Goal: Task Accomplishment & Management: Manage account settings

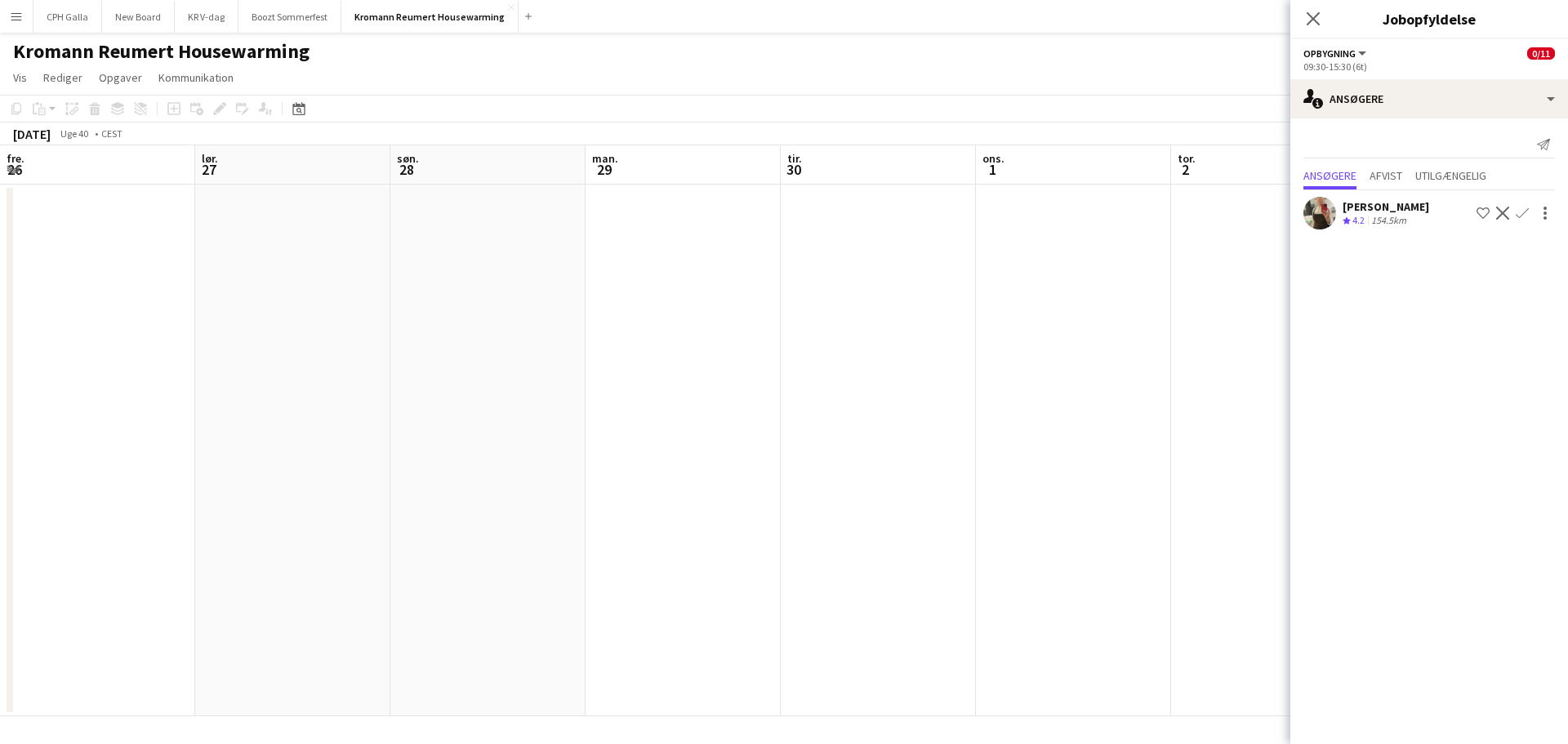
scroll to position [0, 586]
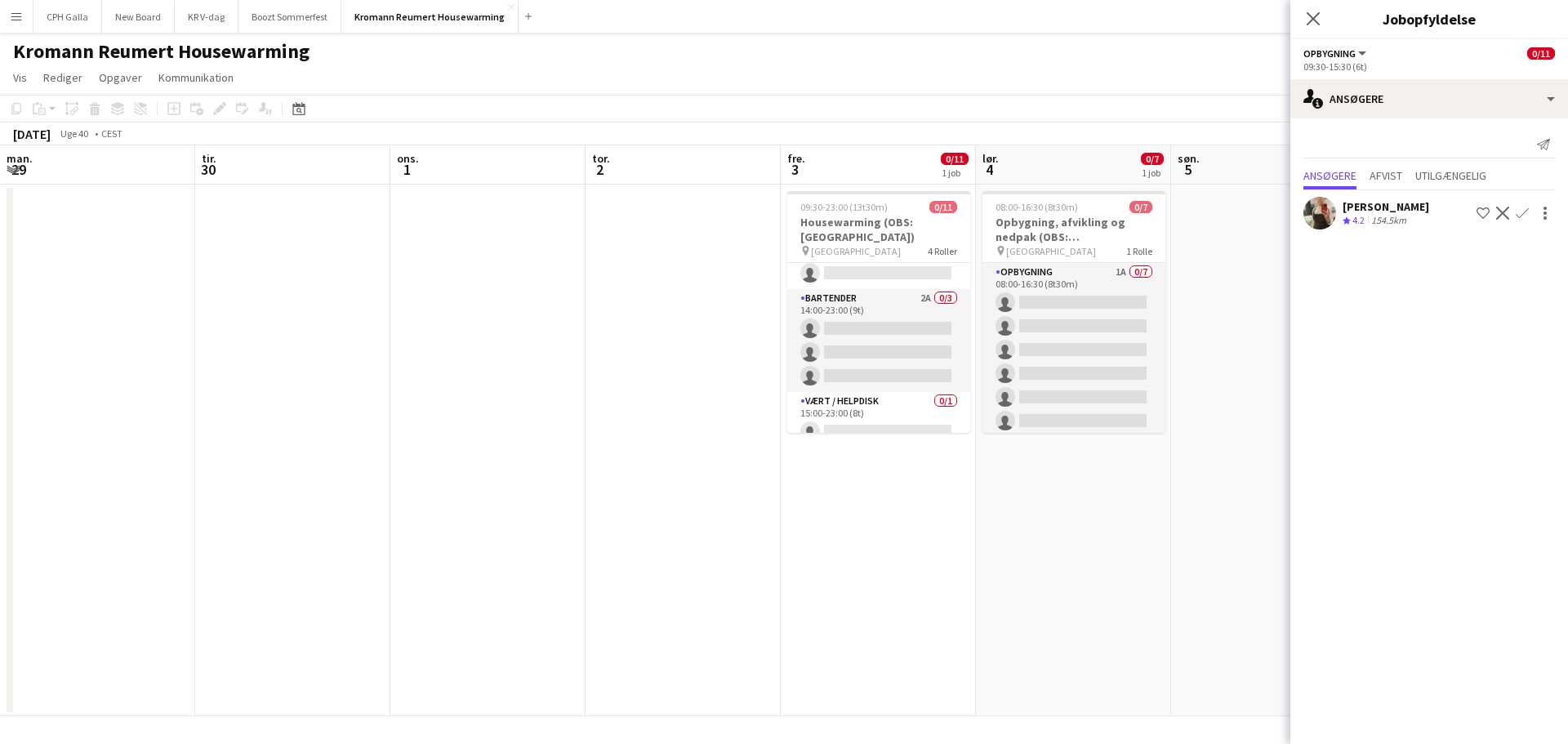
click at [910, 516] on app-date-cell "09:30-23:00 (13t30m) 0/11 Housewarming (OBS: [GEOGRAPHIC_DATA]) pin Akson Tower…" at bounding box center [879, 451] width 195 height 531
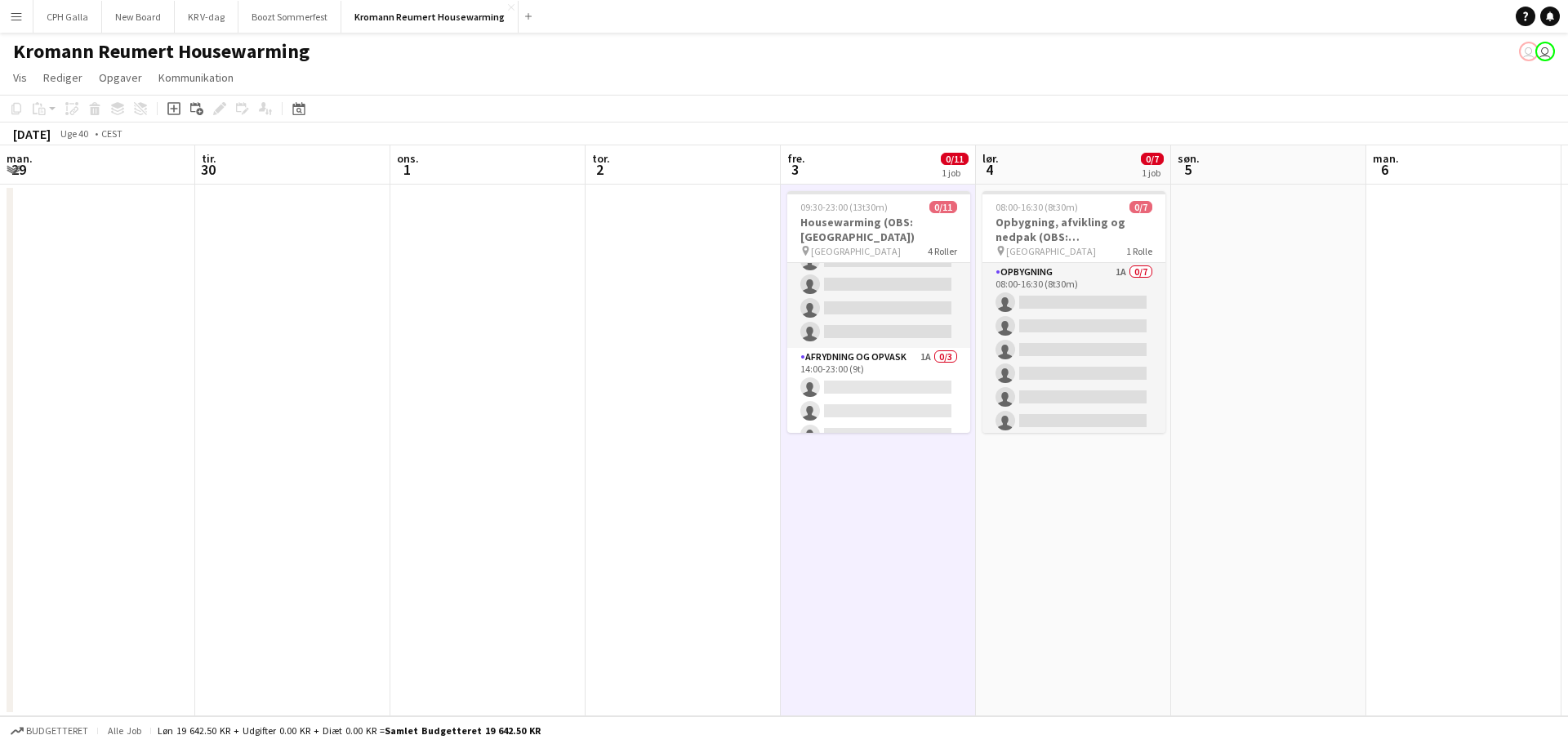
scroll to position [40, 0]
click at [892, 384] on app-card-role "Afrydning og opvask 1A 0/3 14:00-23:00 (9t) single-neutral-actions single-neutr…" at bounding box center [879, 400] width 183 height 102
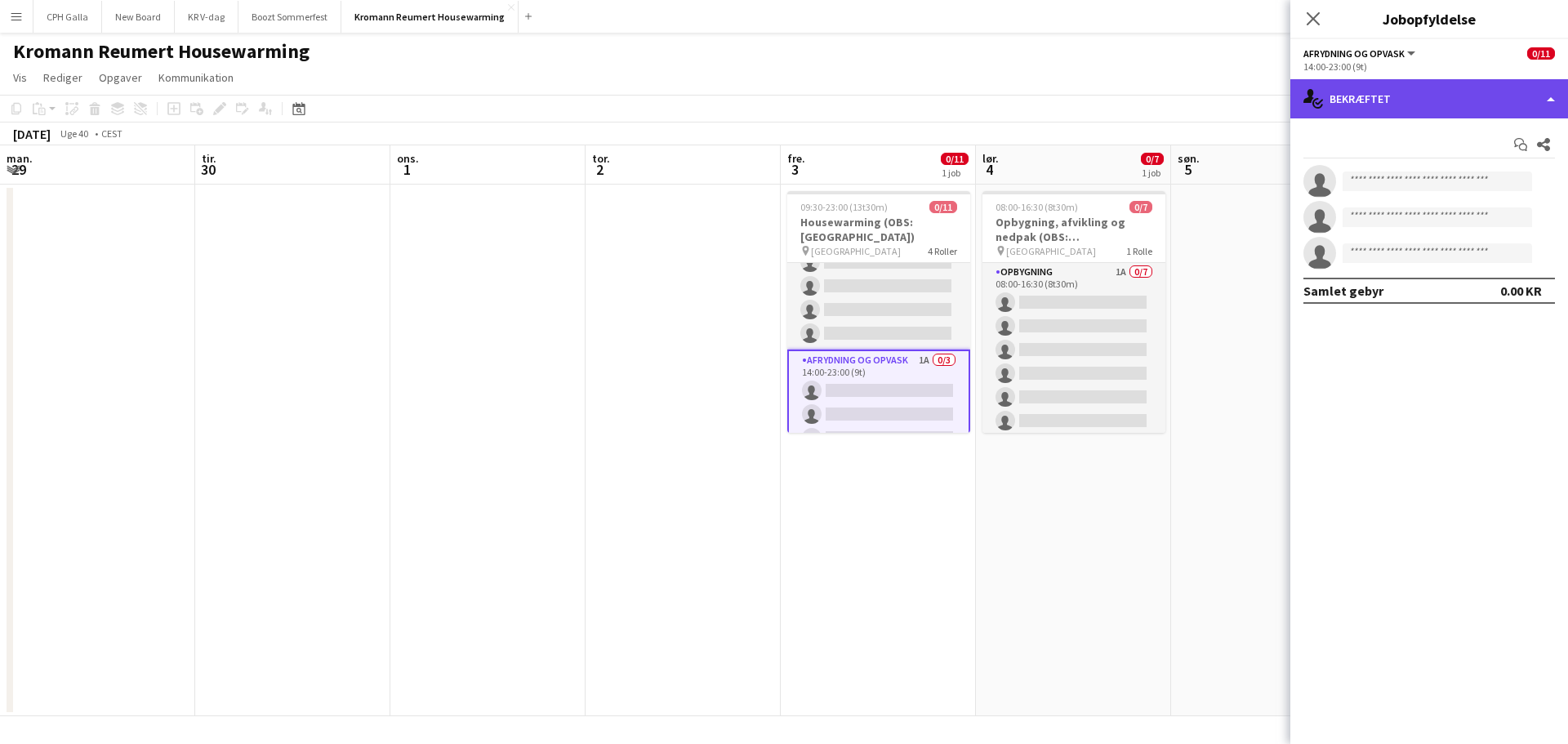
click at [1477, 107] on div "single-neutral-actions-check-2 Bekræftet" at bounding box center [1429, 98] width 278 height 39
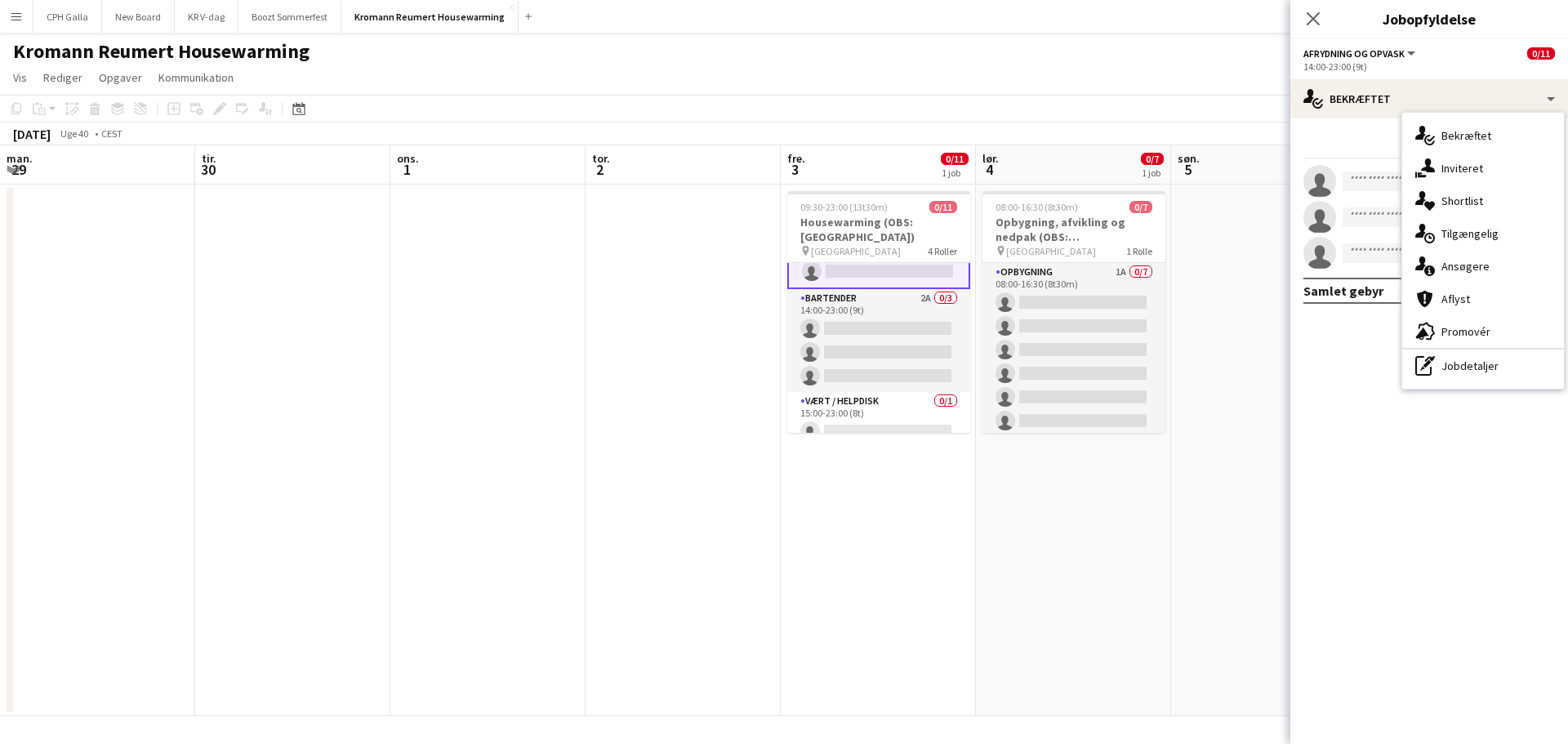
click at [683, 368] on app-date-cell at bounding box center [684, 451] width 195 height 531
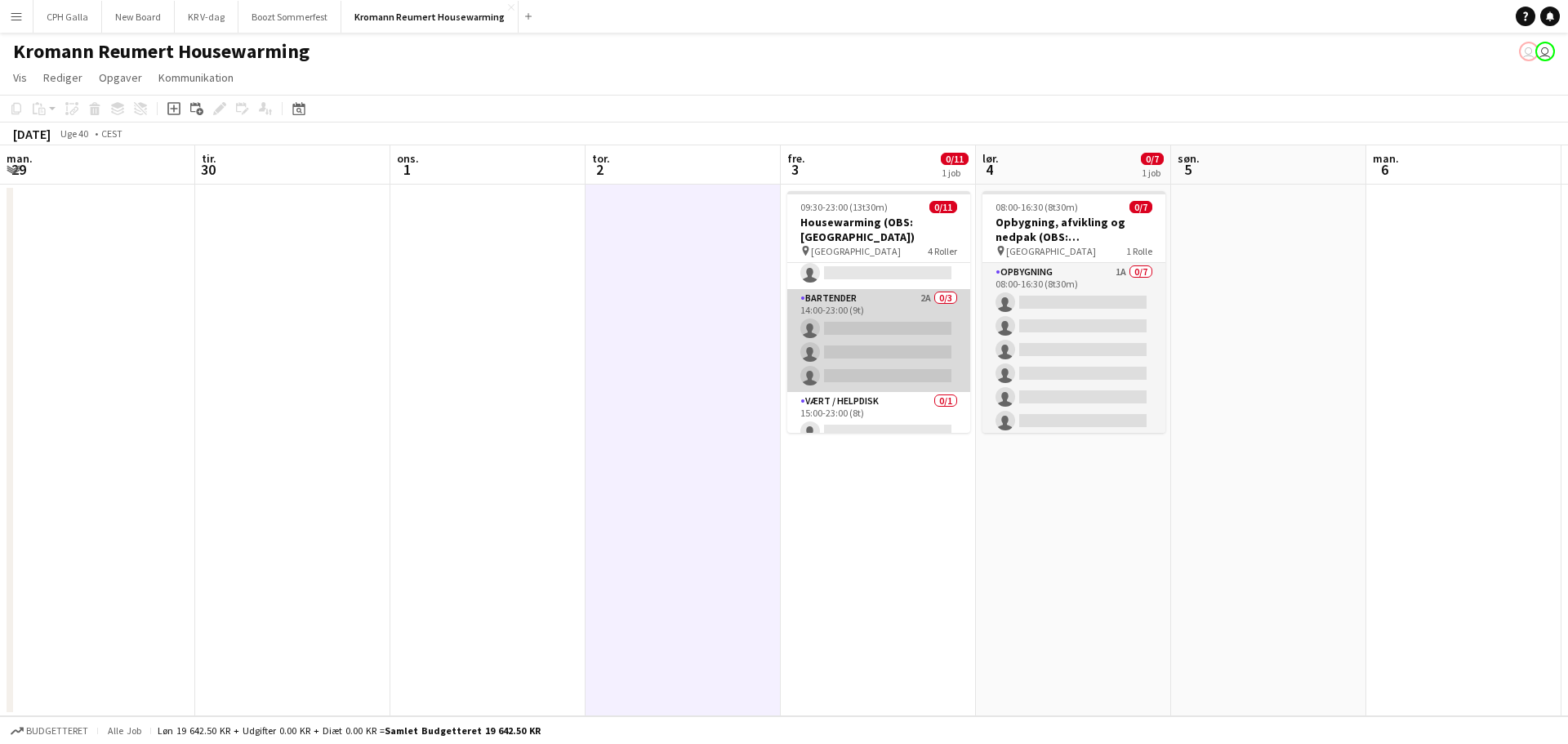
click at [865, 319] on app-card-role "Bartender 2A 0/3 14:00-23:00 (9t) single-neutral-actions single-neutral-actions…" at bounding box center [879, 340] width 183 height 102
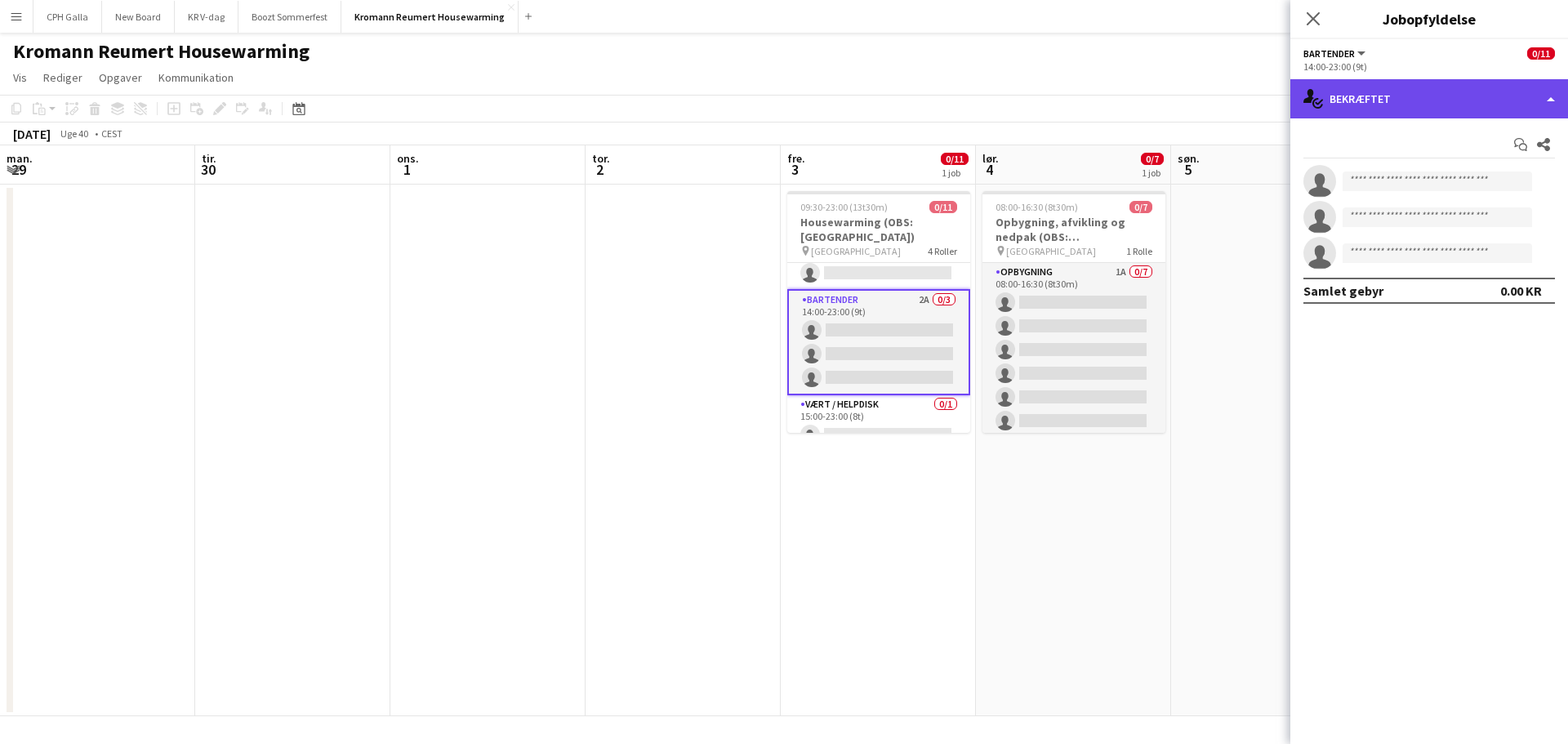
click at [1358, 98] on div "single-neutral-actions-check-2 Bekræftet" at bounding box center [1429, 98] width 278 height 39
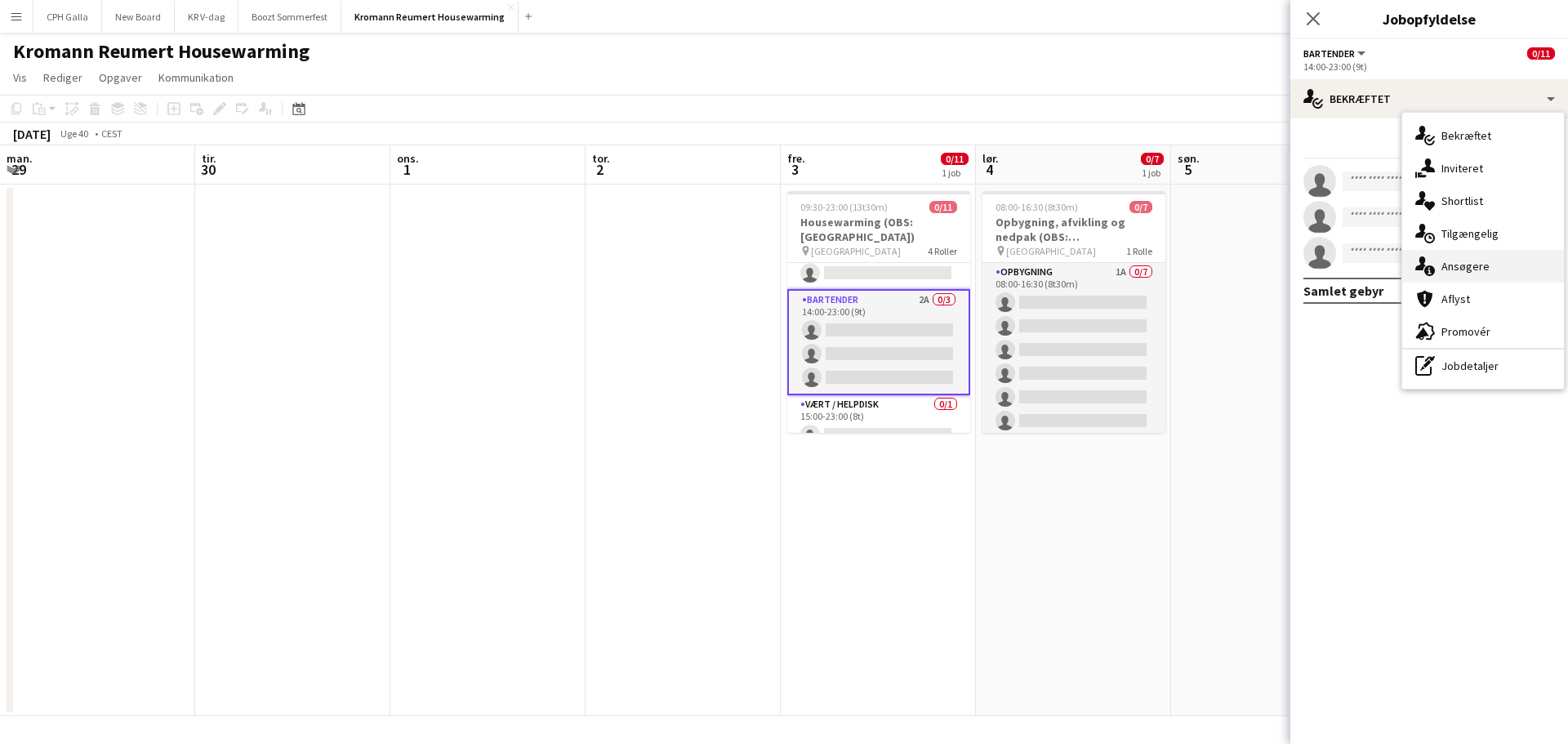
click at [1440, 253] on div "single-neutral-actions-information Ansøgere" at bounding box center [1483, 266] width 162 height 33
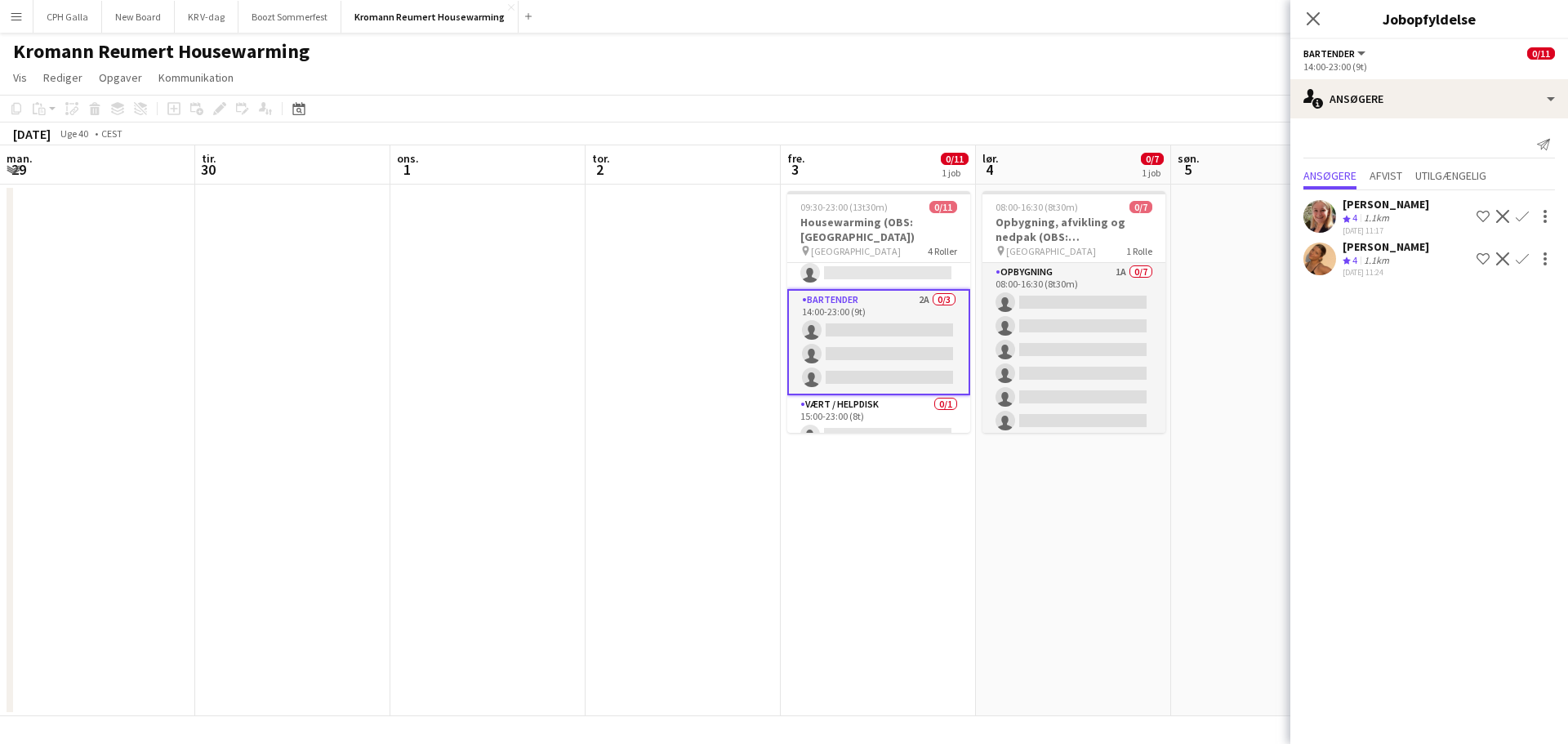
scroll to position [121, 0]
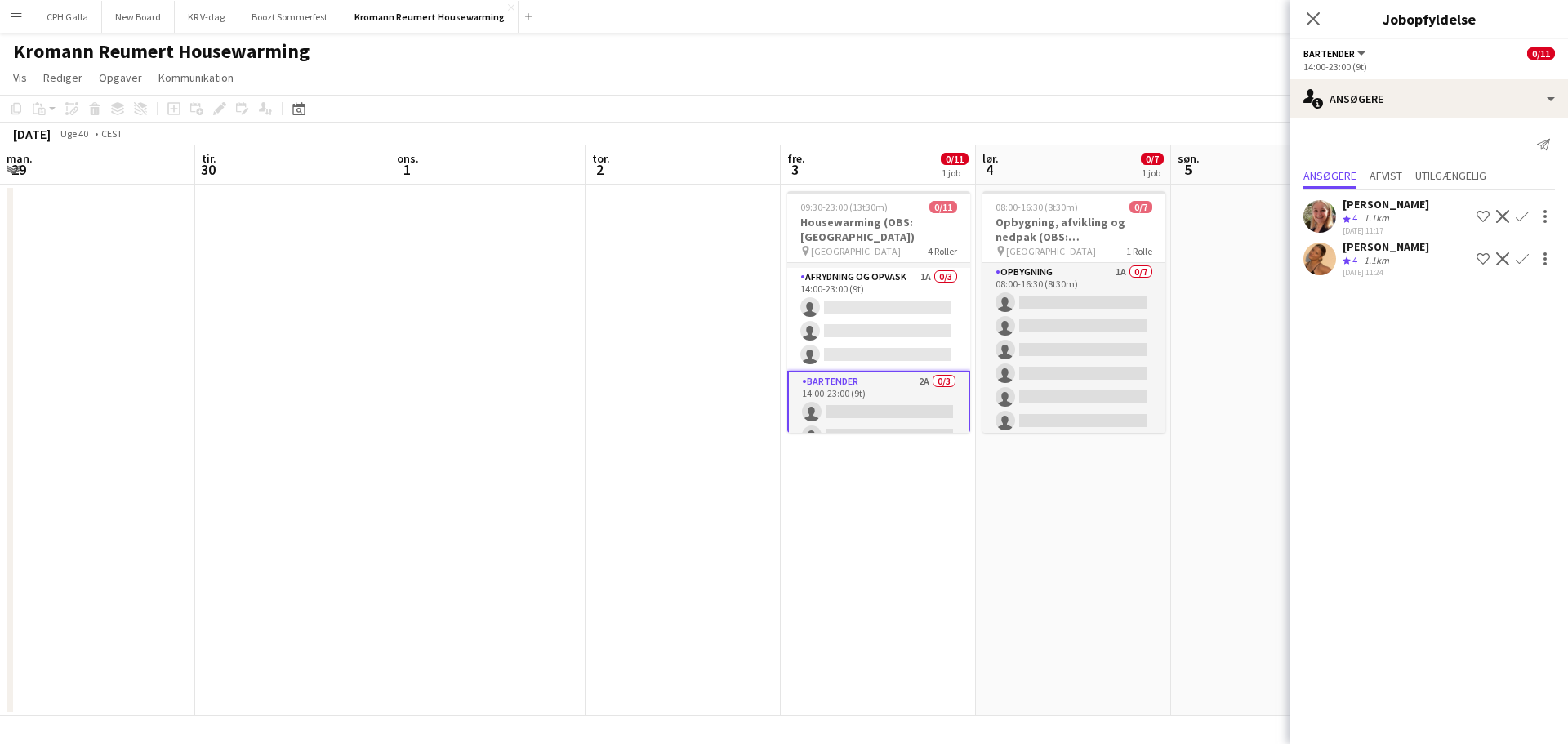
click at [866, 328] on app-card-role "Afrydning og opvask 1A 0/3 14:00-23:00 (9t) single-neutral-actions single-neutr…" at bounding box center [879, 318] width 183 height 102
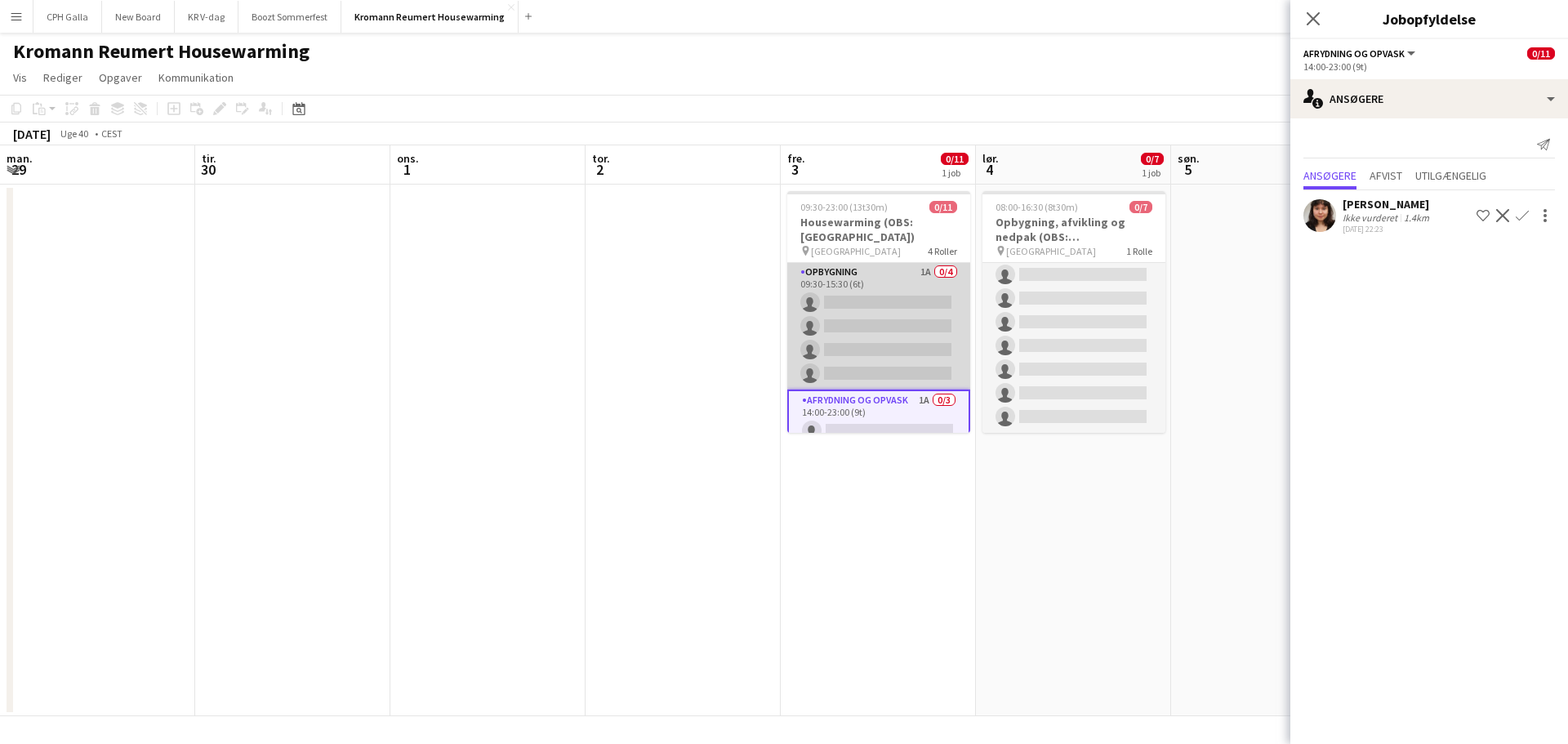
scroll to position [207, 0]
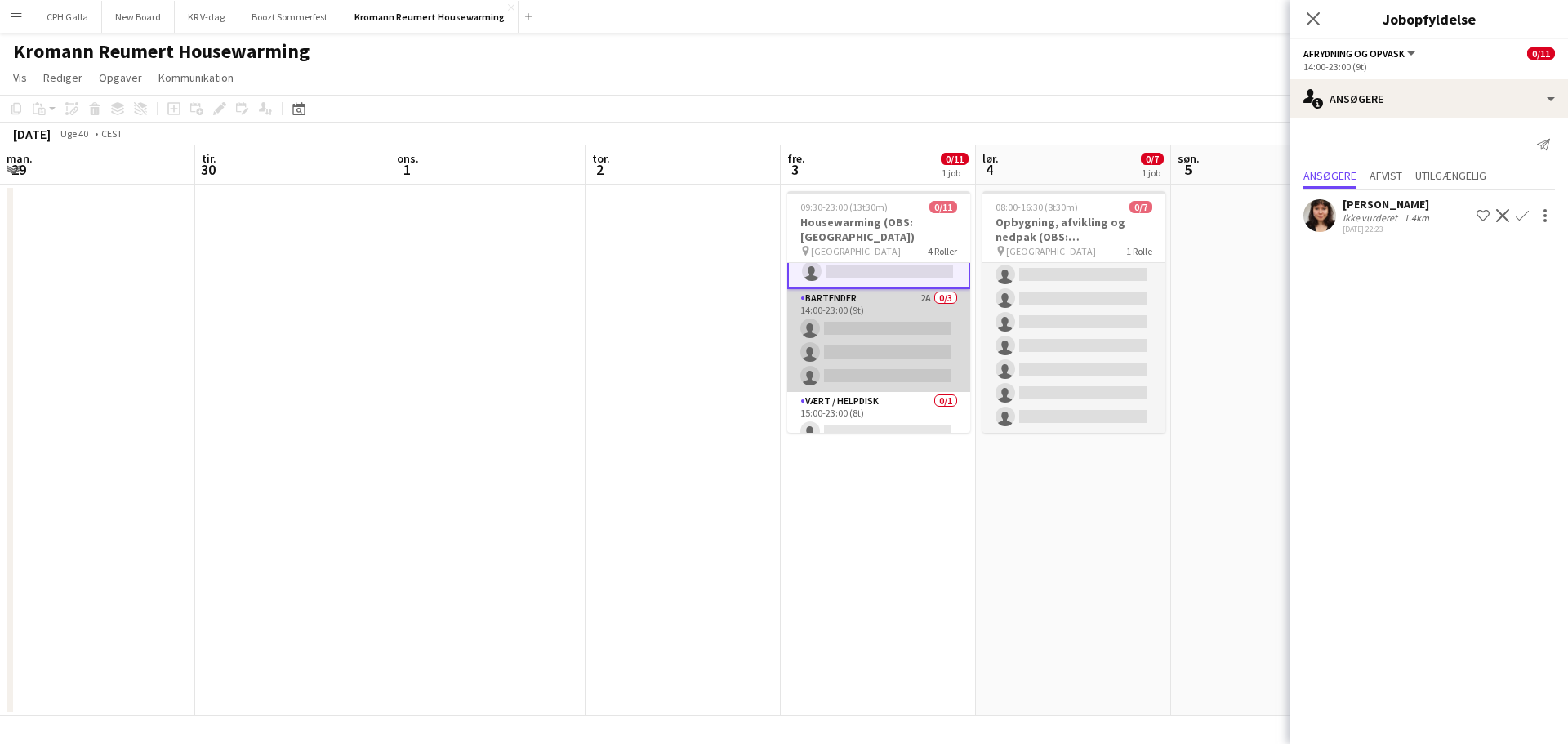
click at [846, 338] on app-card-role "Bartender 2A 0/3 14:00-23:00 (9t) single-neutral-actions single-neutral-actions…" at bounding box center [879, 340] width 183 height 102
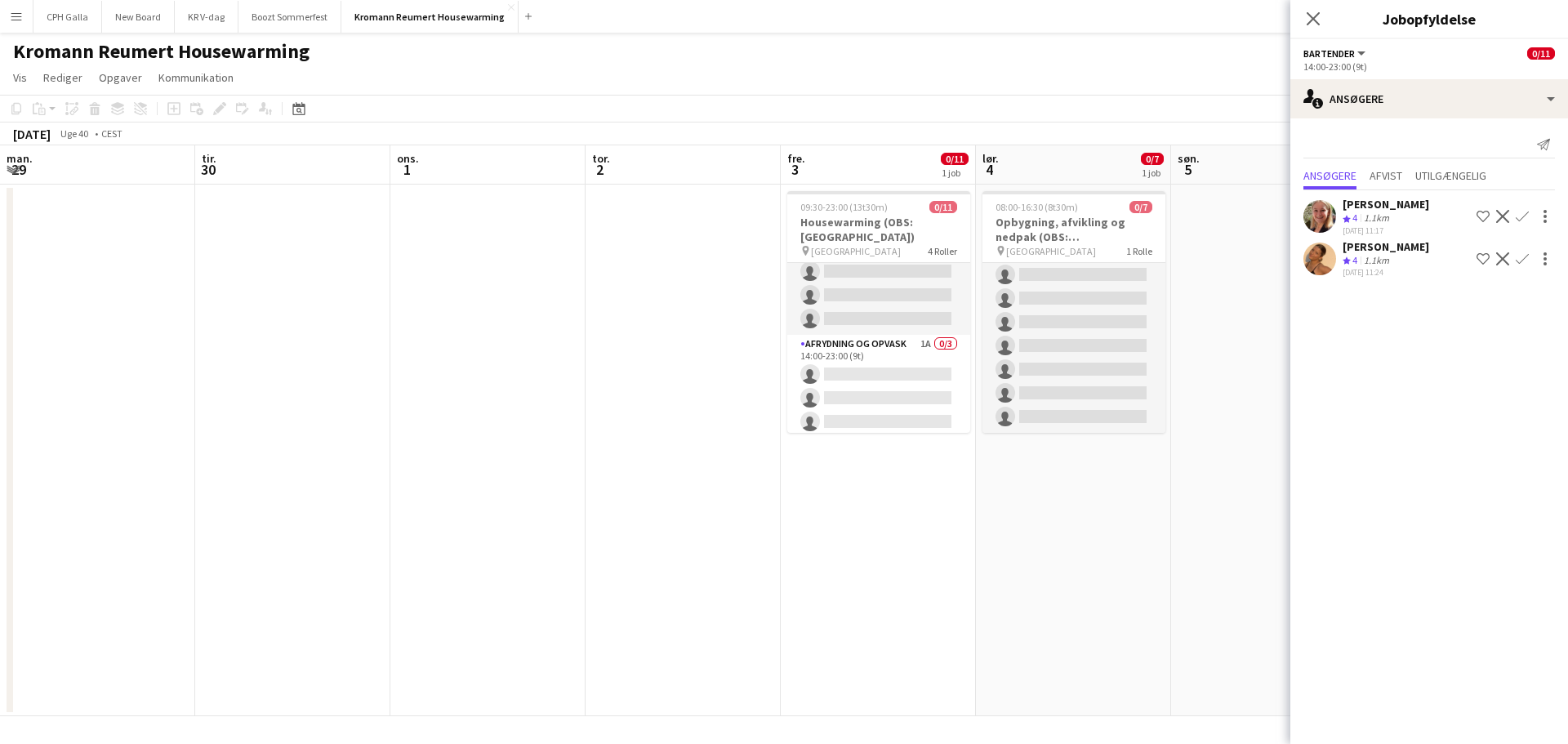
scroll to position [42, 0]
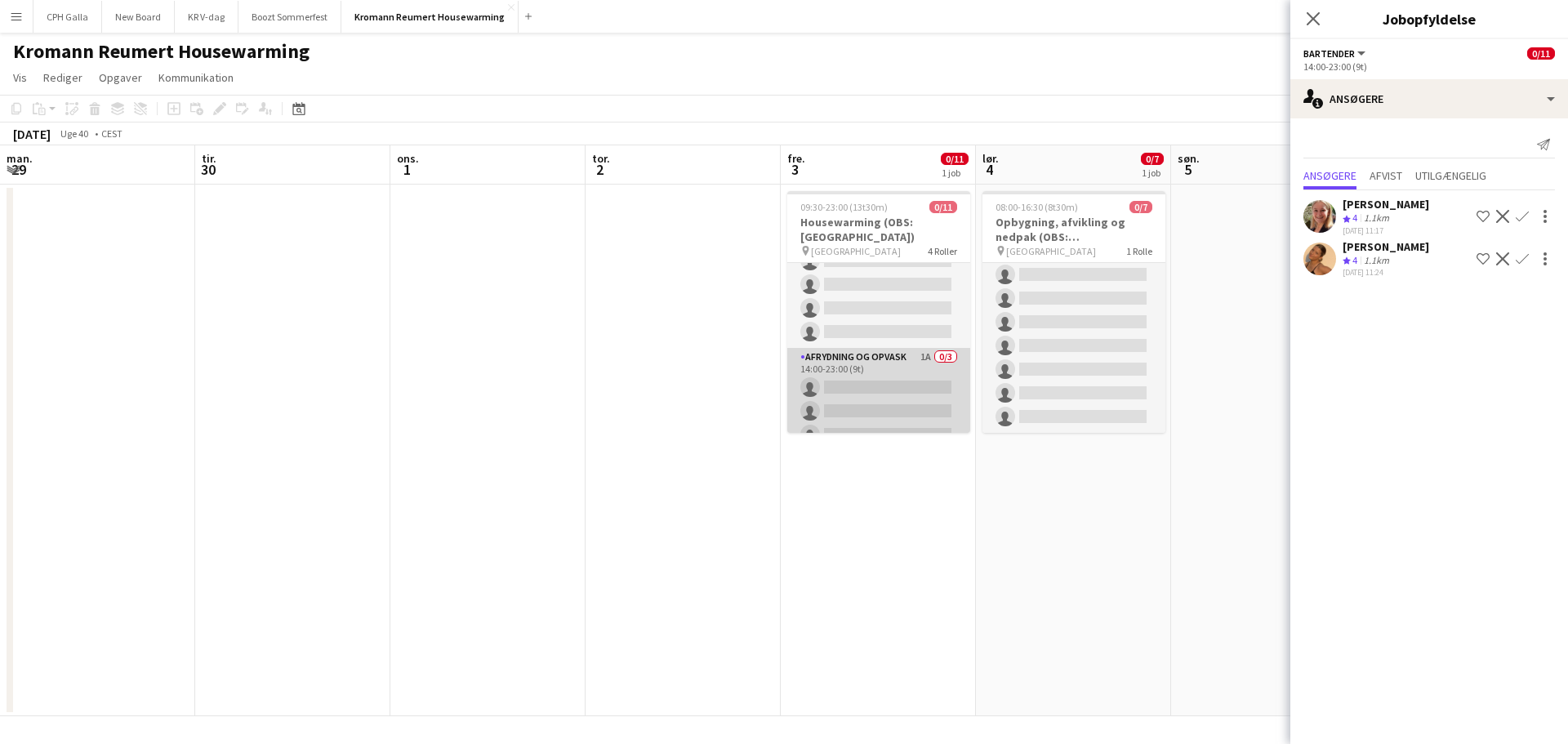
click at [838, 376] on app-card-role "Afrydning og opvask 1A 0/3 14:00-23:00 (9t) single-neutral-actions single-neutr…" at bounding box center [879, 399] width 183 height 102
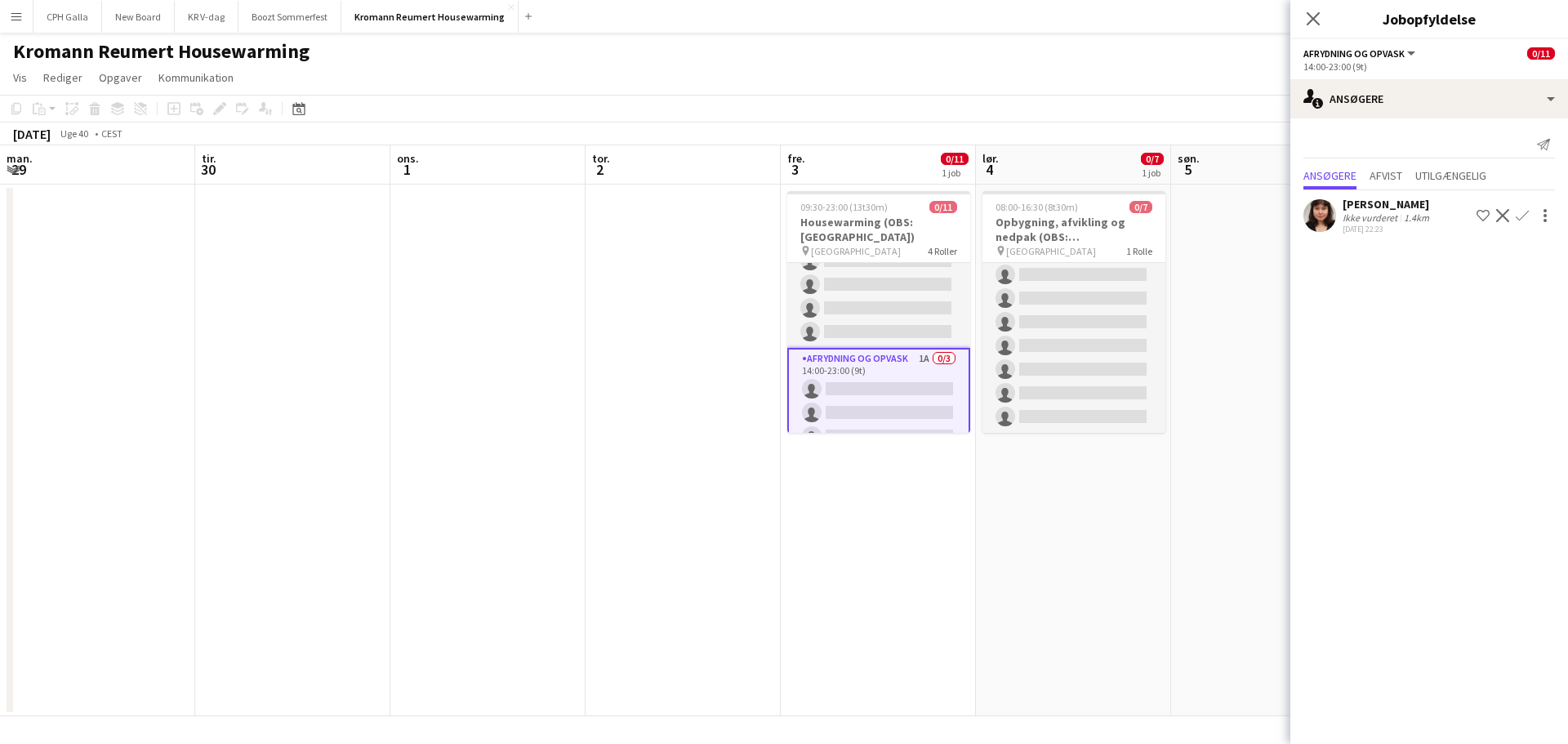
click at [1527, 217] on app-icon "Bekræft" at bounding box center [1522, 215] width 13 height 13
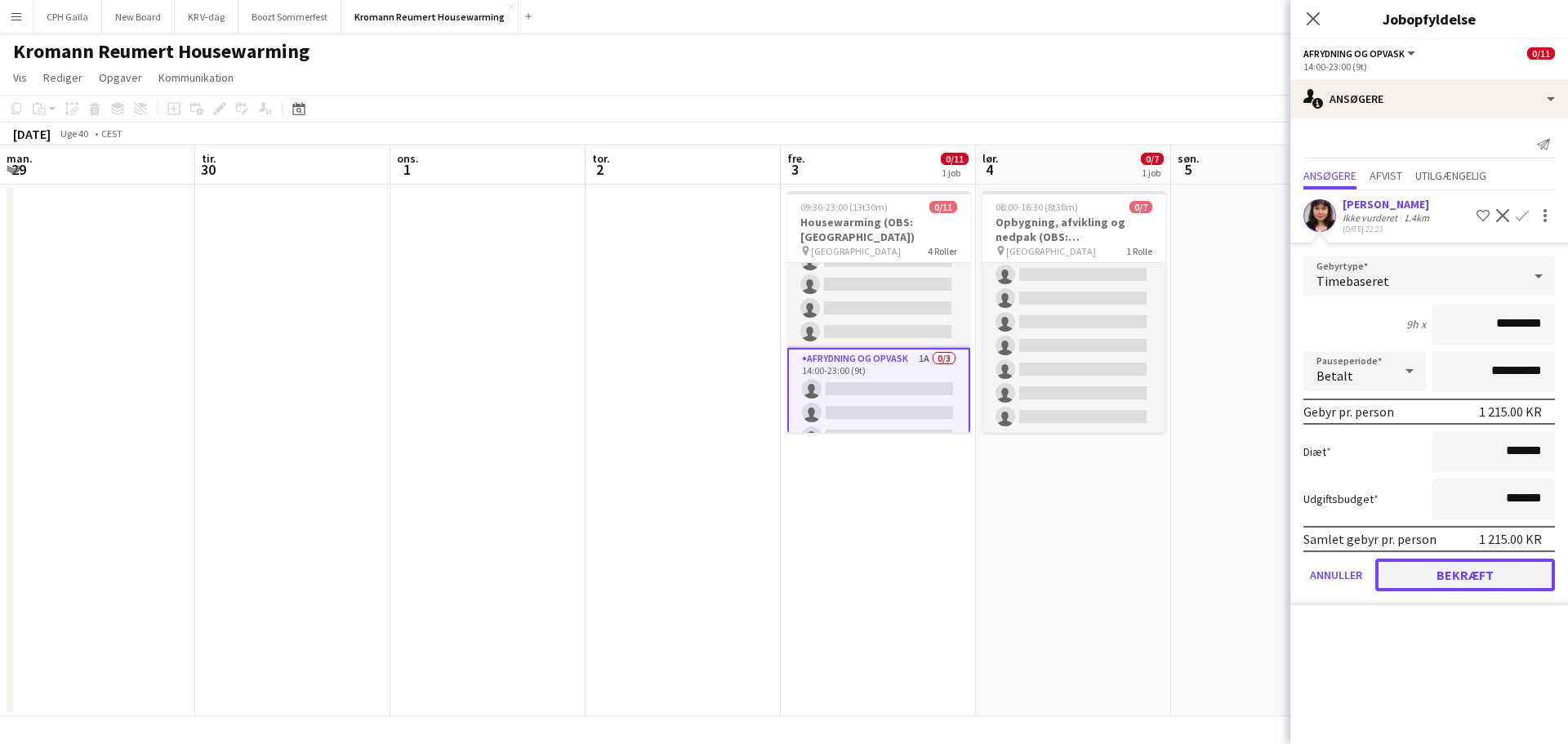
click at [1437, 582] on button "Bekræft" at bounding box center [1466, 575] width 180 height 33
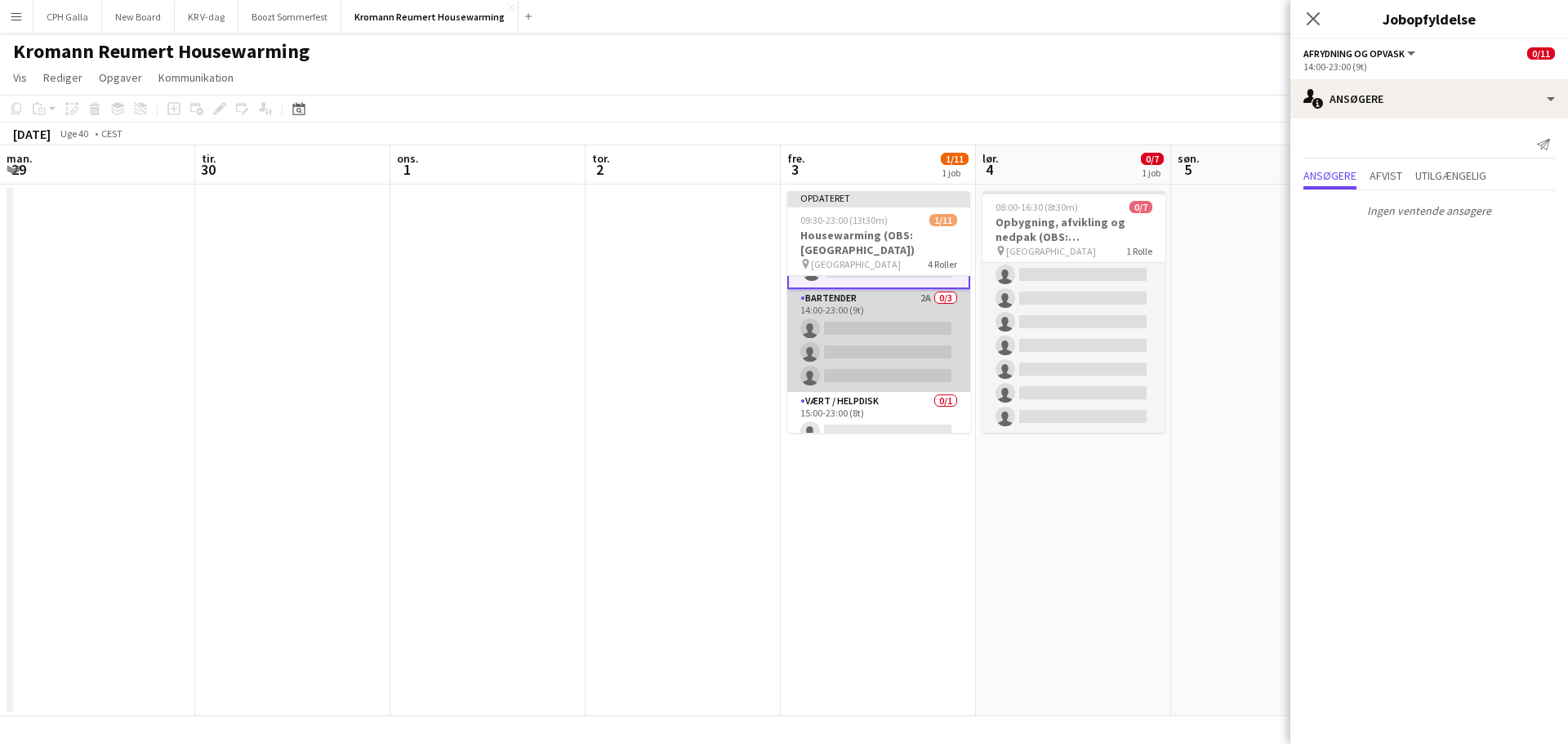
click at [872, 330] on app-card-role "Bartender 2A 0/3 14:00-23:00 (9t) single-neutral-actions single-neutral-actions…" at bounding box center [879, 340] width 183 height 102
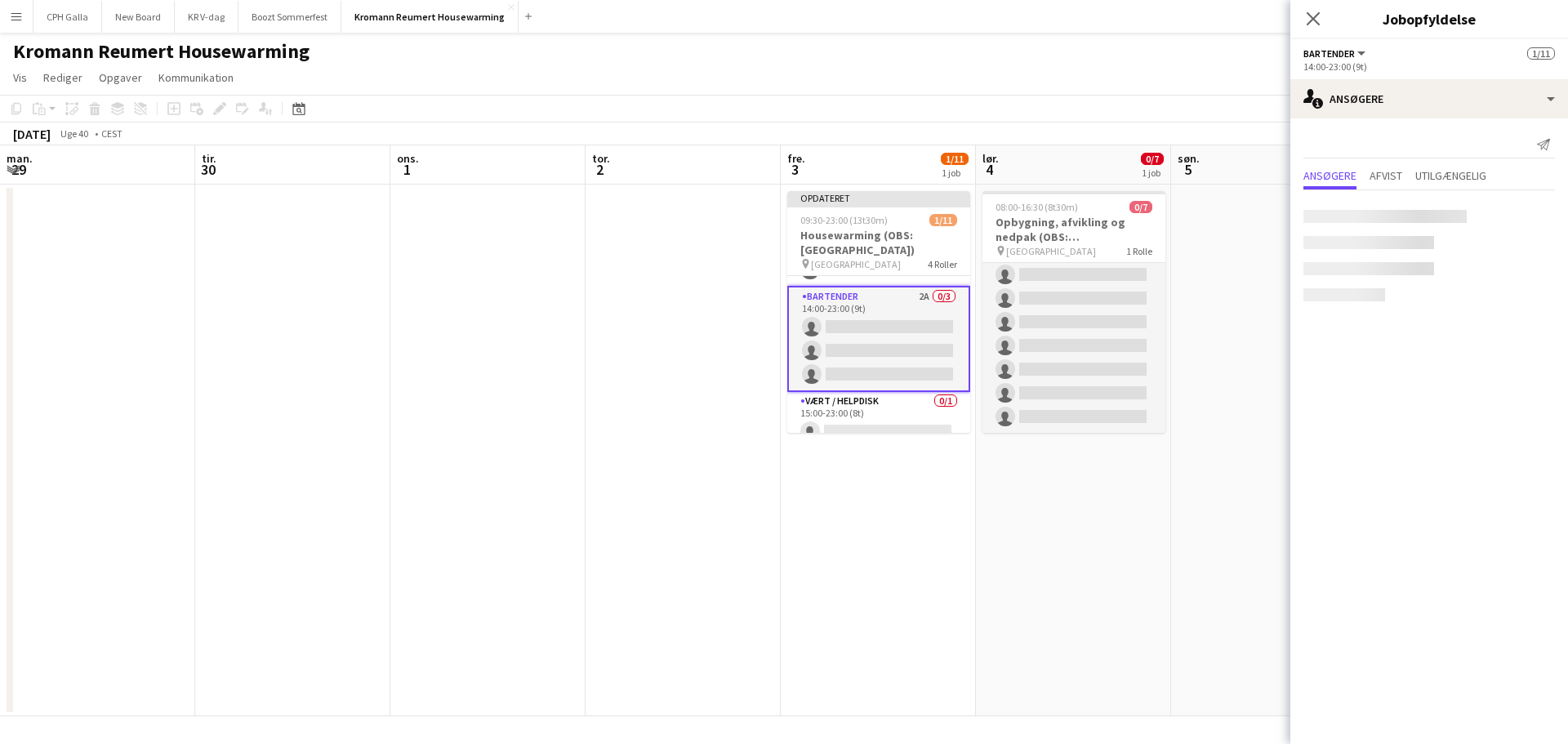
scroll to position [218, 0]
click at [1522, 217] on app-icon "Bekræft" at bounding box center [1522, 216] width 13 height 13
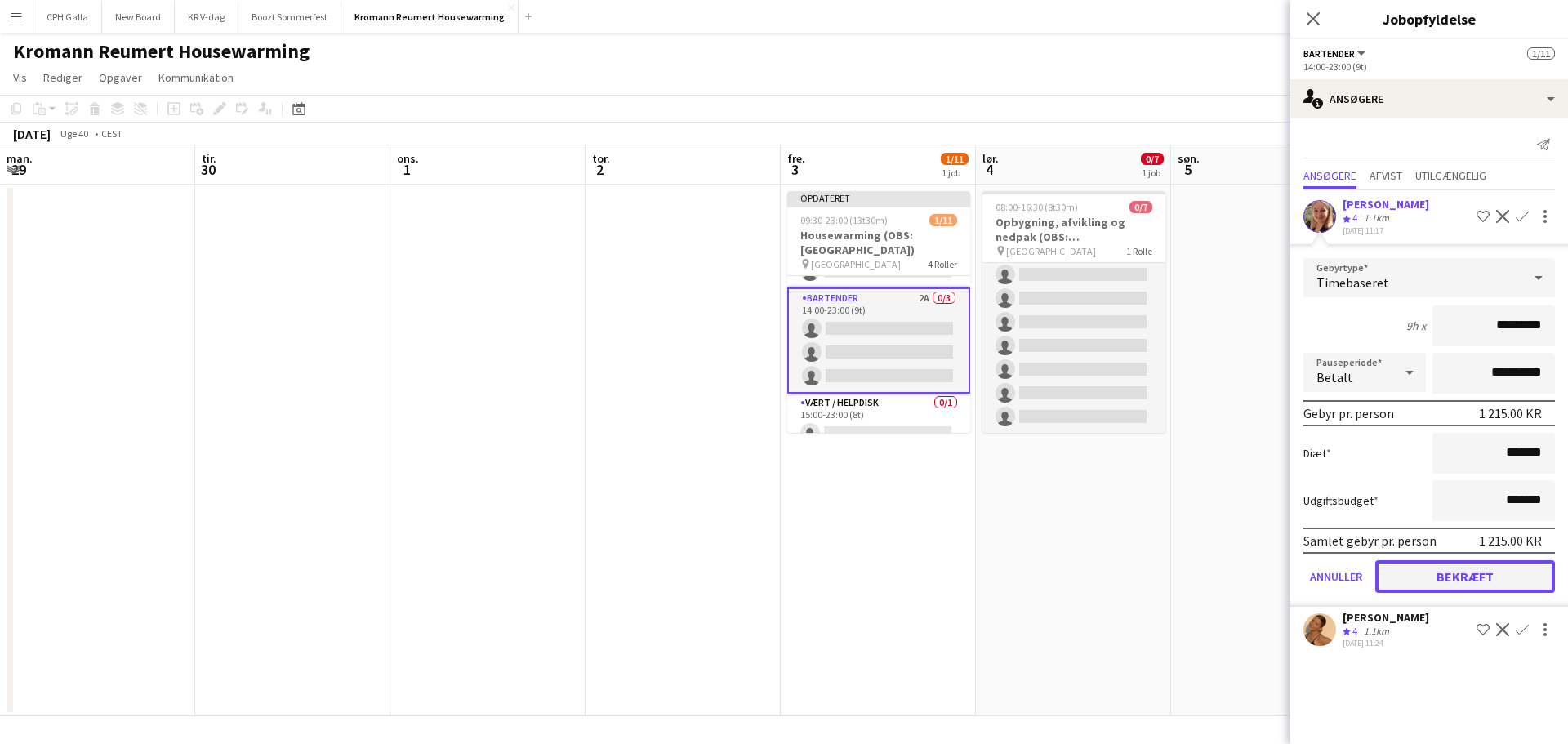
click at [1466, 572] on button "Bekræft" at bounding box center [1466, 576] width 180 height 33
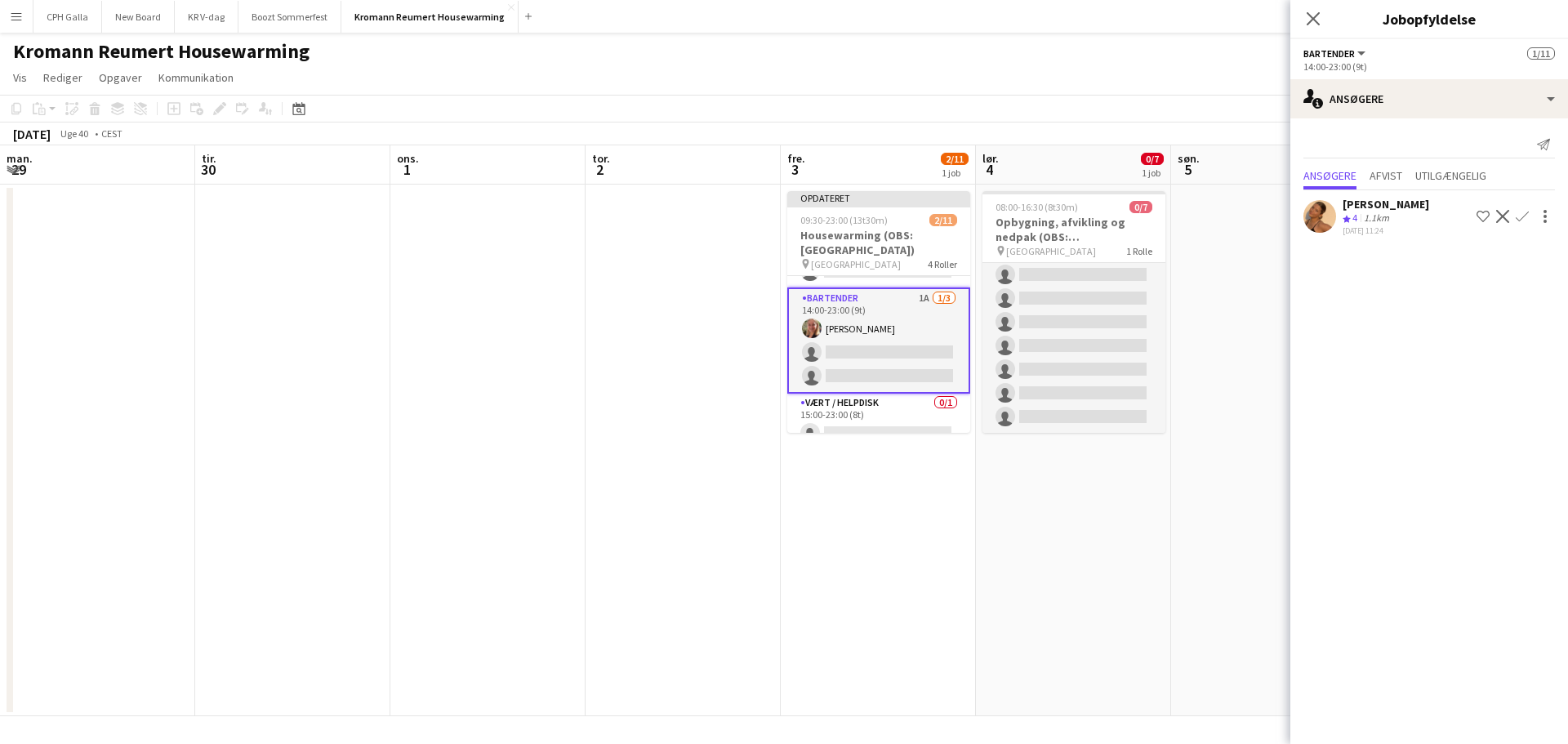
click at [1527, 212] on app-icon "Bekræft" at bounding box center [1522, 216] width 13 height 13
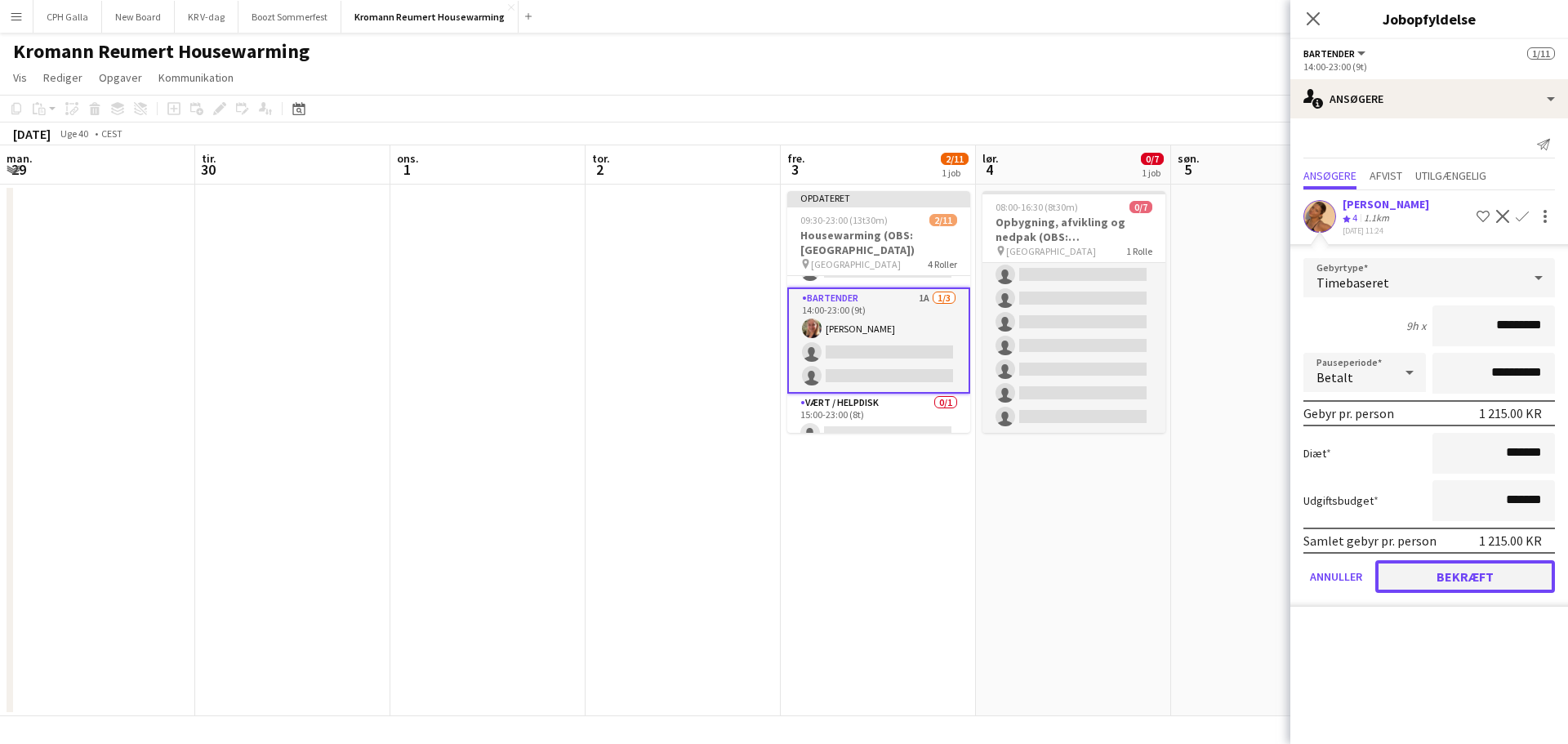
click at [1453, 579] on button "Bekræft" at bounding box center [1466, 576] width 180 height 33
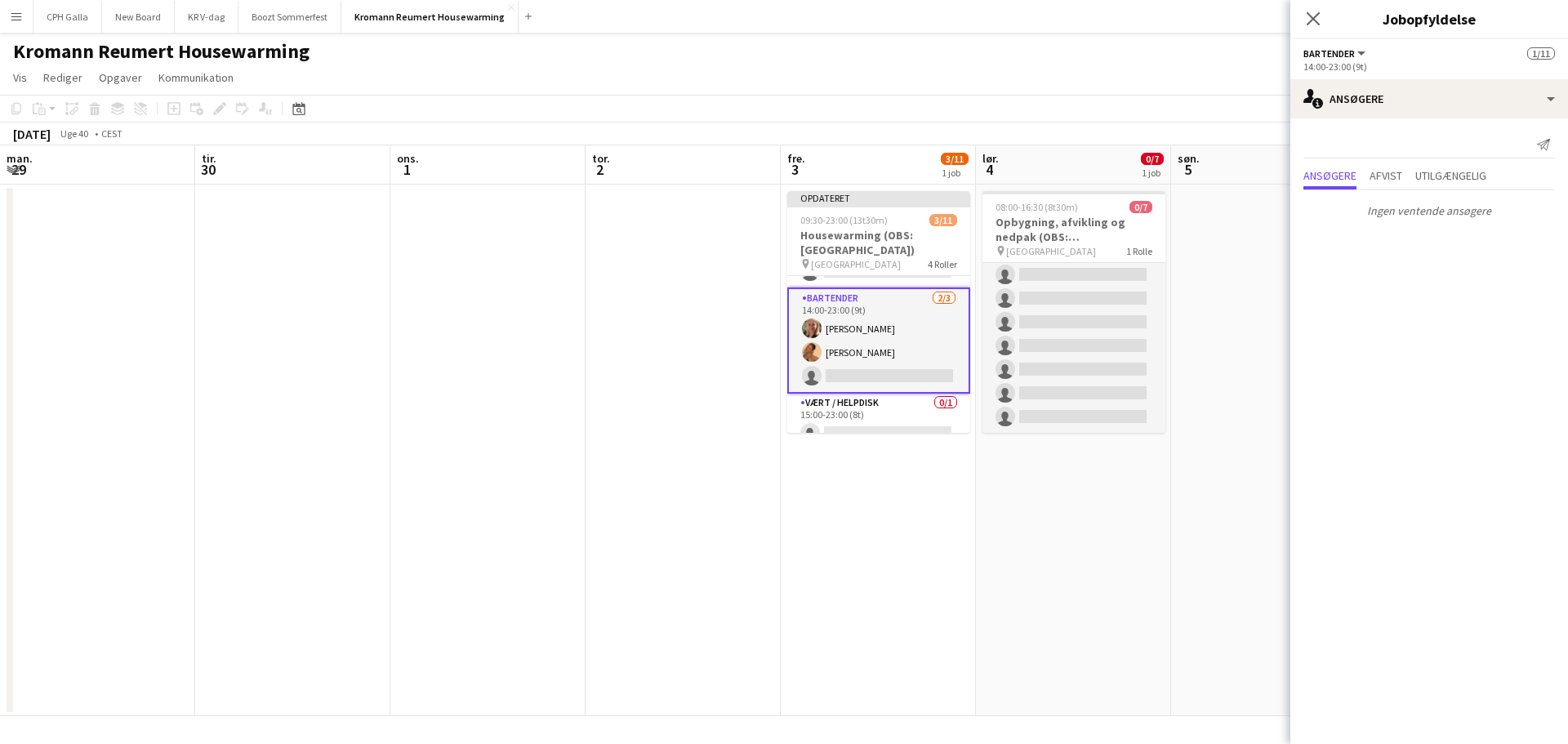
click at [685, 402] on app-date-cell at bounding box center [684, 451] width 195 height 531
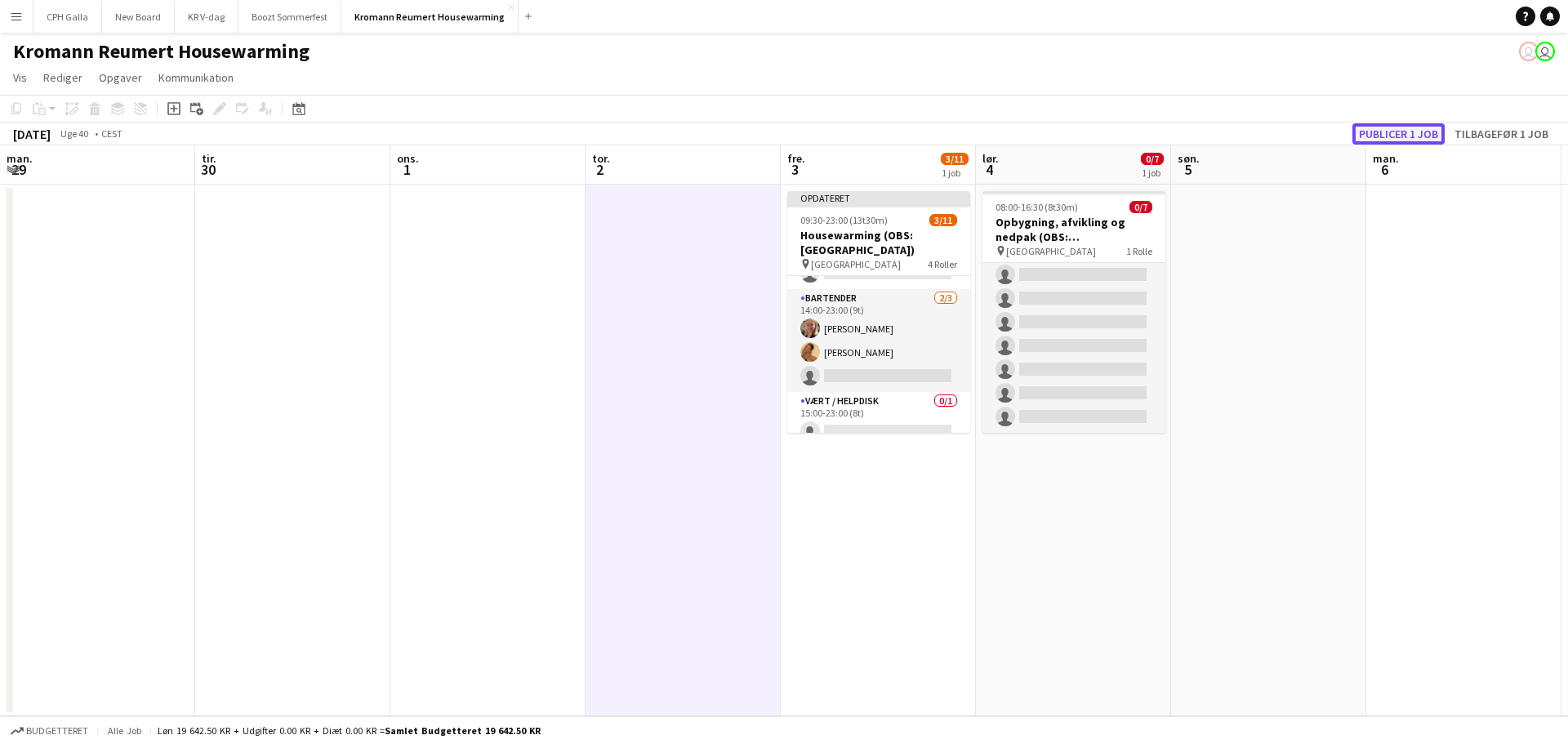
click at [1402, 128] on button "Publicer 1 job" at bounding box center [1399, 133] width 93 height 21
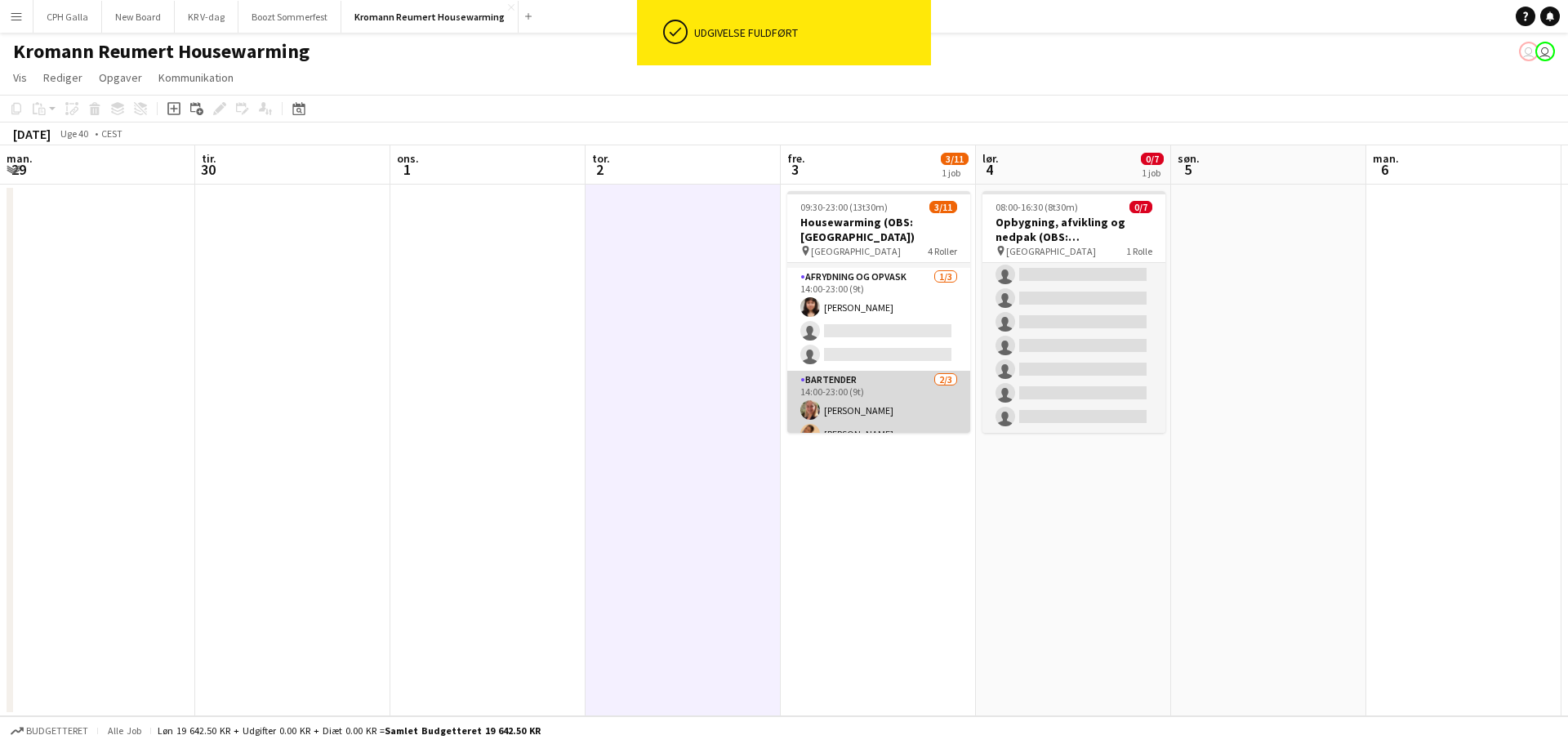
scroll to position [40, 0]
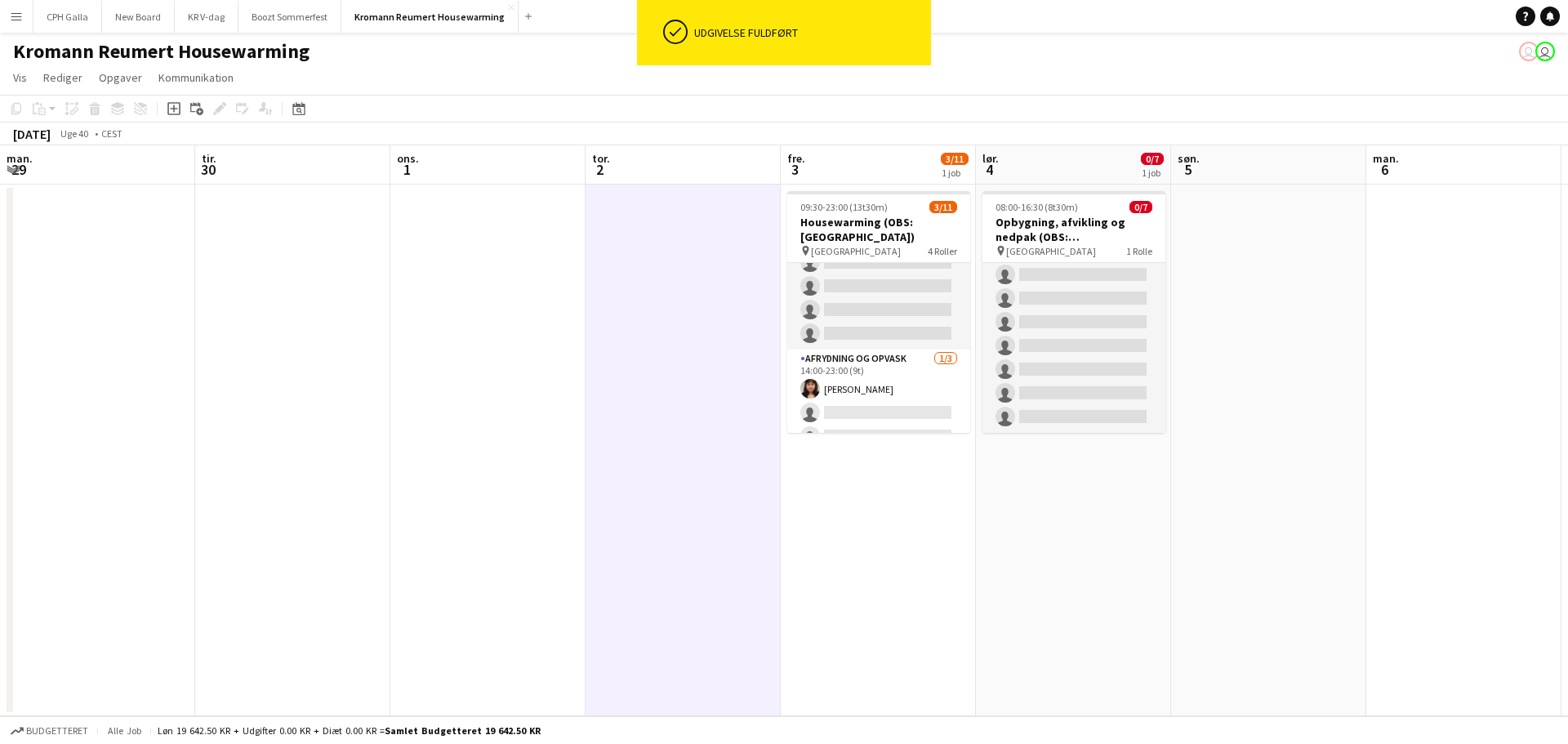
click at [655, 372] on app-date-cell at bounding box center [684, 451] width 195 height 531
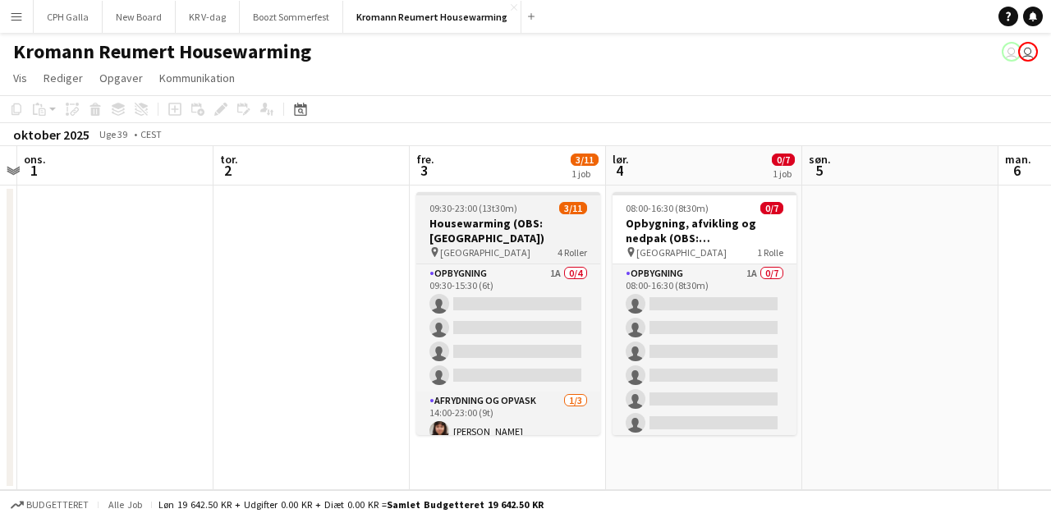
scroll to position [0, 743]
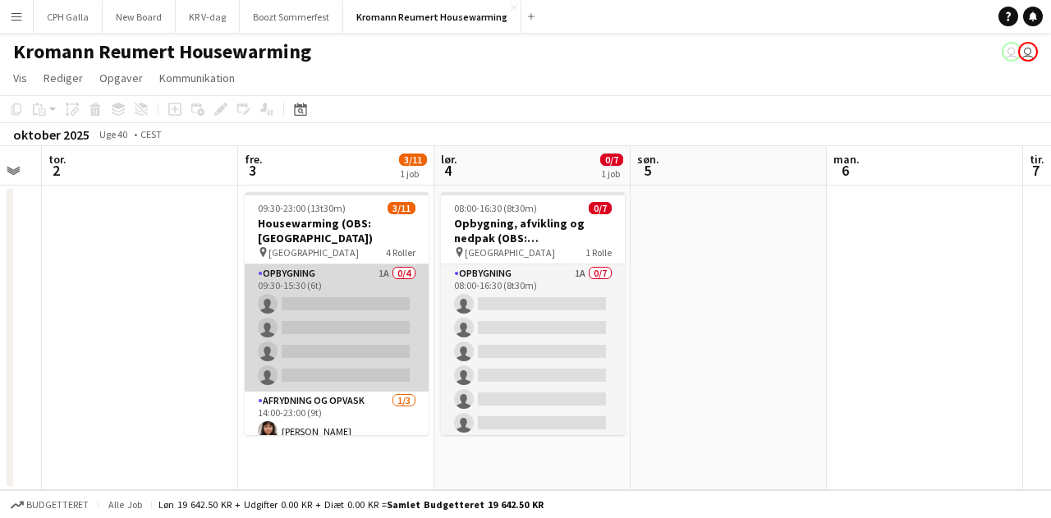
click at [358, 300] on app-card-role "Opbygning 1A 0/4 09:30-15:30 (6t) single-neutral-actions single-neutral-actions…" at bounding box center [337, 327] width 184 height 127
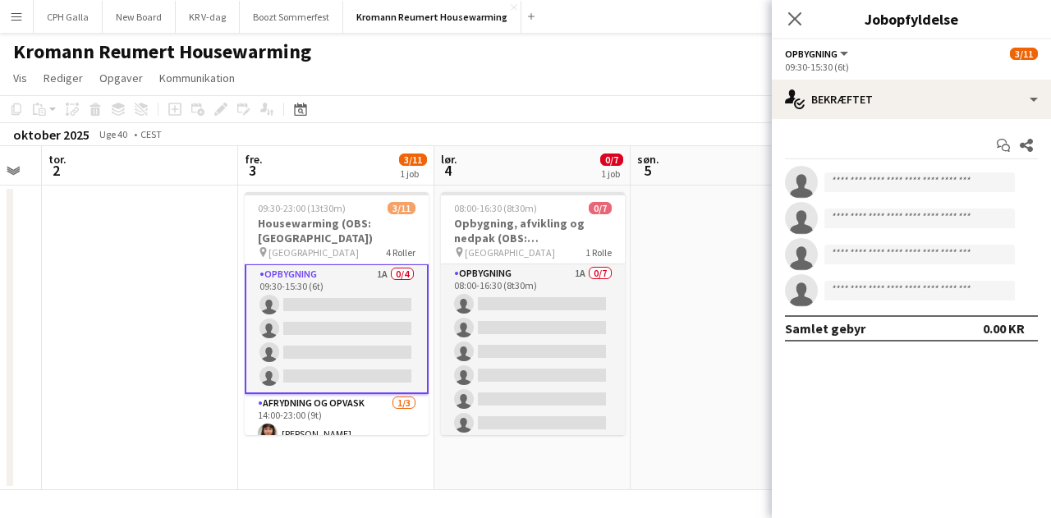
scroll to position [0, 0]
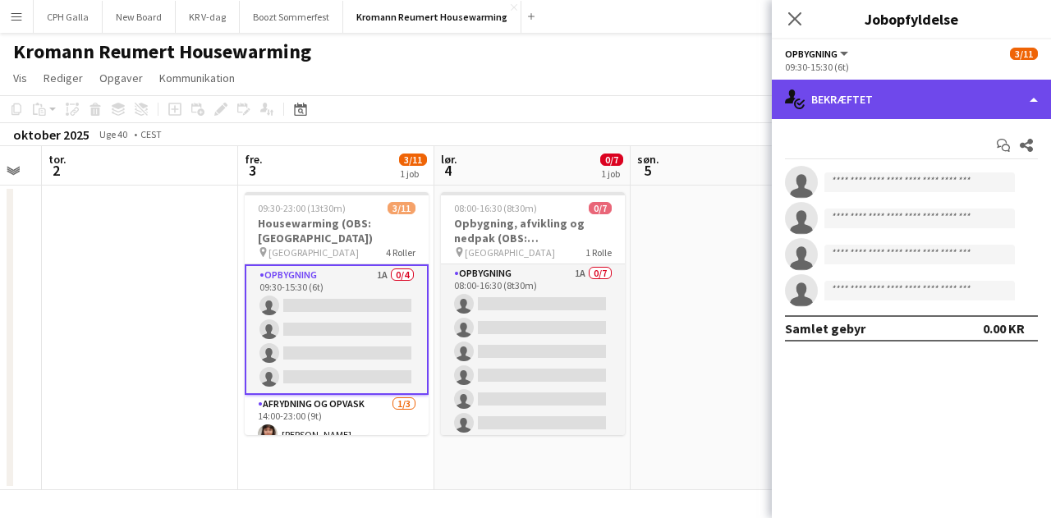
click at [939, 112] on div "single-neutral-actions-check-2 Bekræftet" at bounding box center [911, 99] width 279 height 39
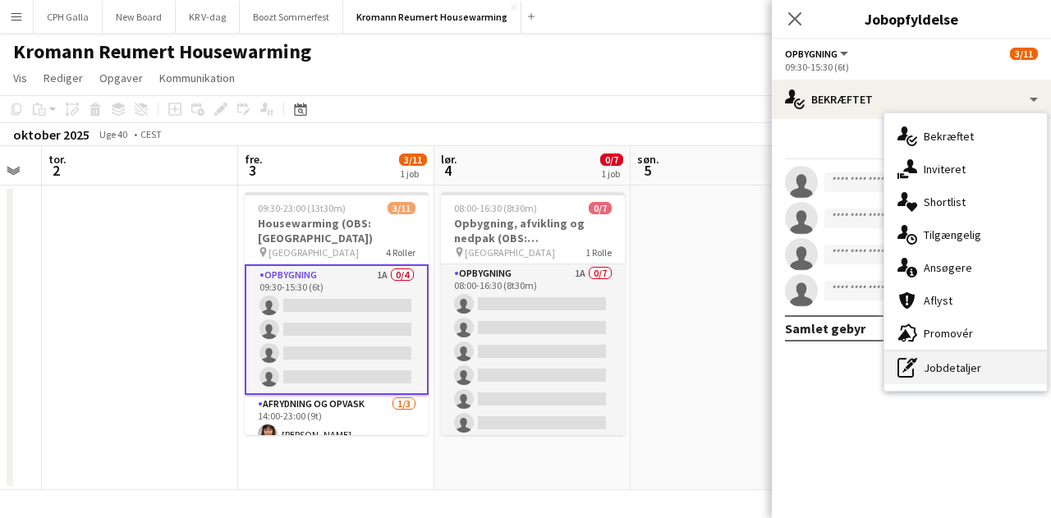
click at [952, 359] on div "pen-write Jobdetaljer" at bounding box center [965, 367] width 163 height 33
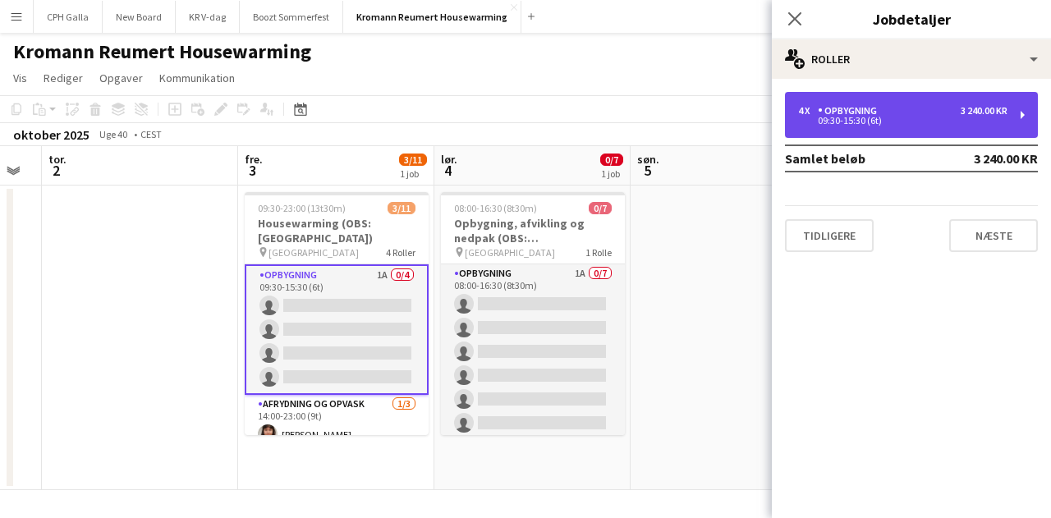
click at [885, 106] on div "4 x Opbygning 3 240.00 KR" at bounding box center [902, 110] width 209 height 11
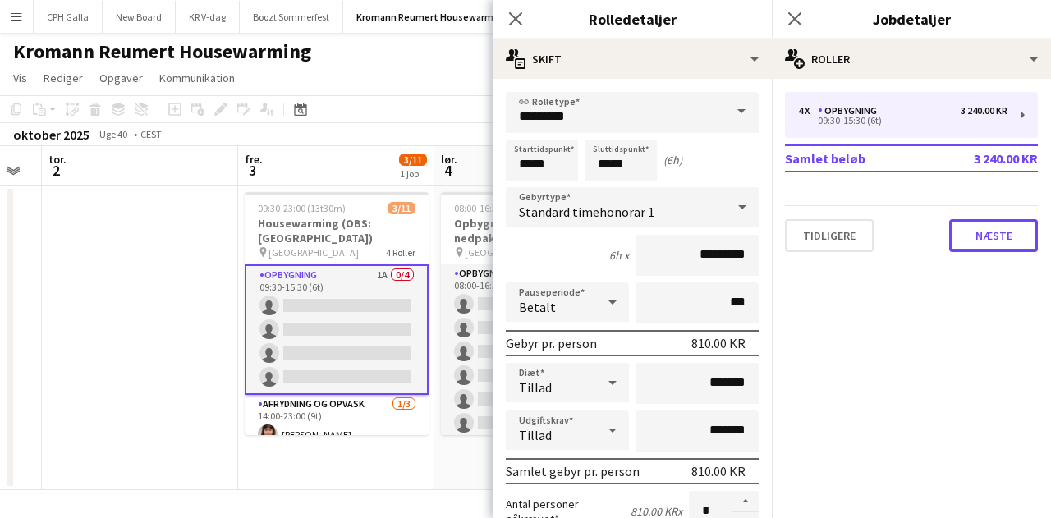
click at [982, 241] on button "Næste" at bounding box center [993, 235] width 89 height 33
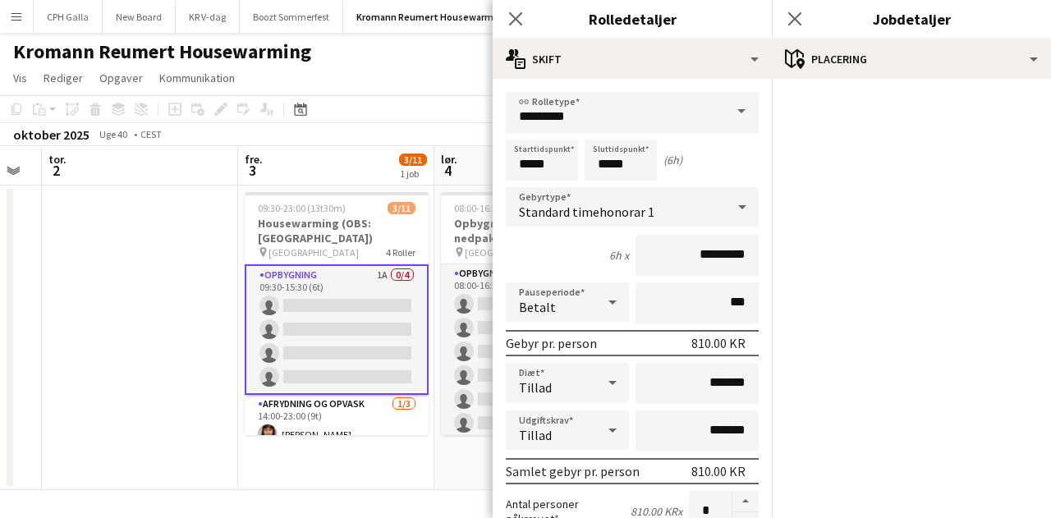
scroll to position [411, 0]
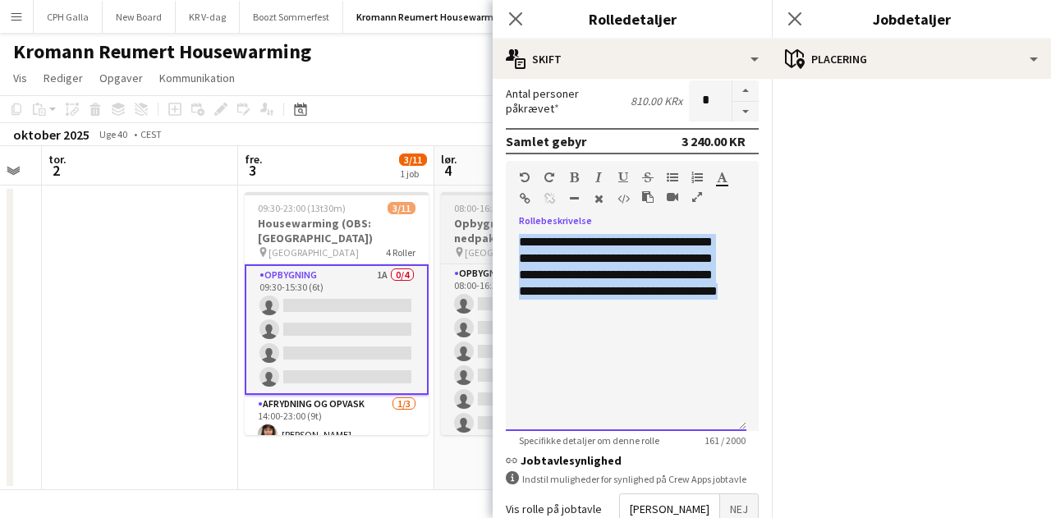
drag, startPoint x: 624, startPoint y: 307, endPoint x: 491, endPoint y: 245, distance: 146.9
click at [491, 245] on body "Menu Boards Boards Boards Alle job Status Arbejdsstyrke Arbejdsstyrke Min arbej…" at bounding box center [525, 259] width 1051 height 518
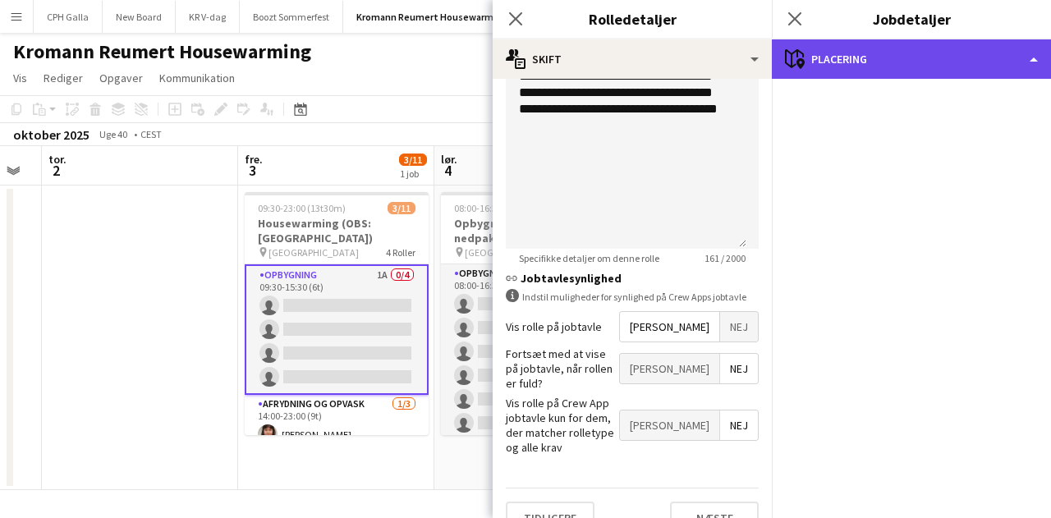
click at [882, 73] on div "maps-pin-1 Placering" at bounding box center [911, 58] width 279 height 39
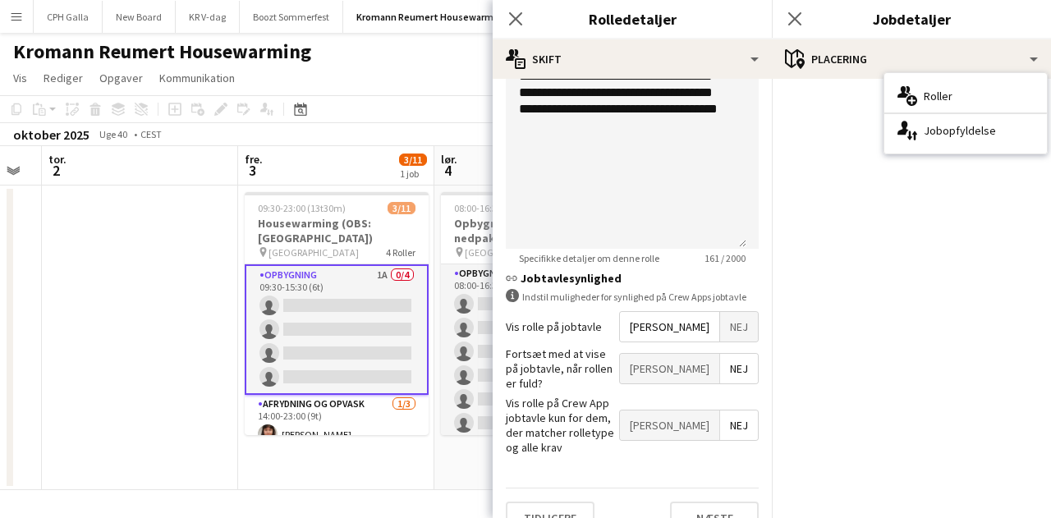
click at [827, 143] on mat-accordion "pencil3 Generelle detaljer 4 x Opbygning 3 240.00 KR 09:30-15:30 (6t) Samlet be…" at bounding box center [911, 298] width 279 height 439
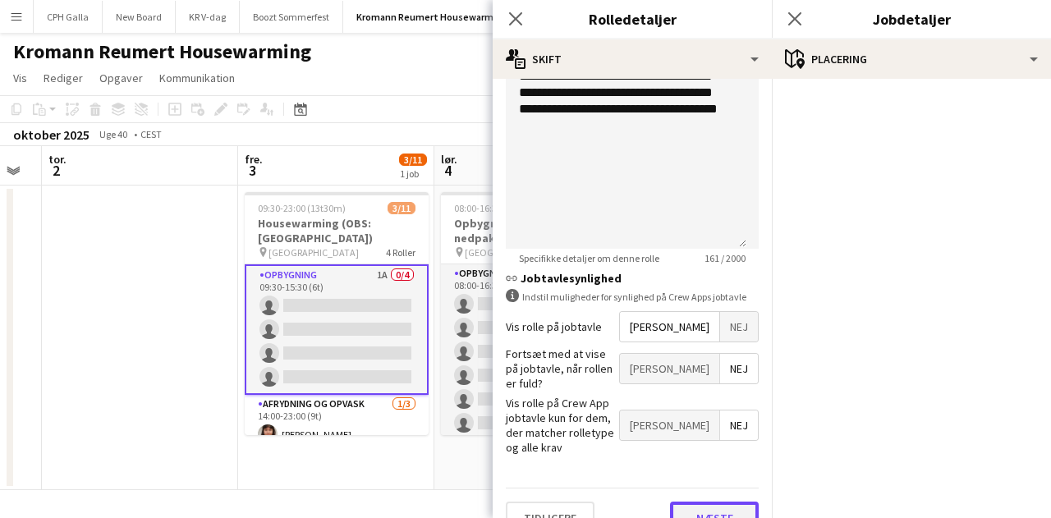
click at [700, 502] on button "Næste" at bounding box center [714, 518] width 89 height 33
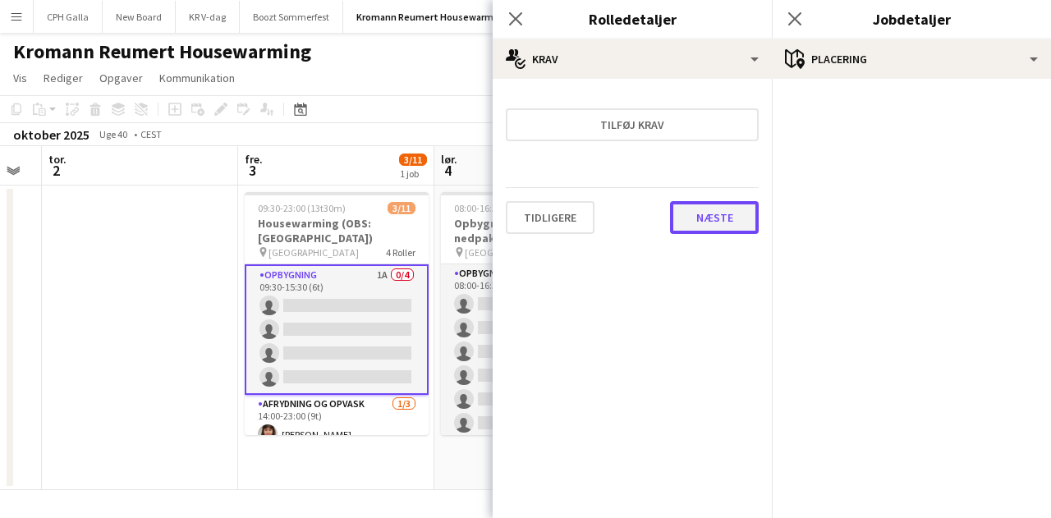
click at [698, 230] on button "Næste" at bounding box center [714, 217] width 89 height 33
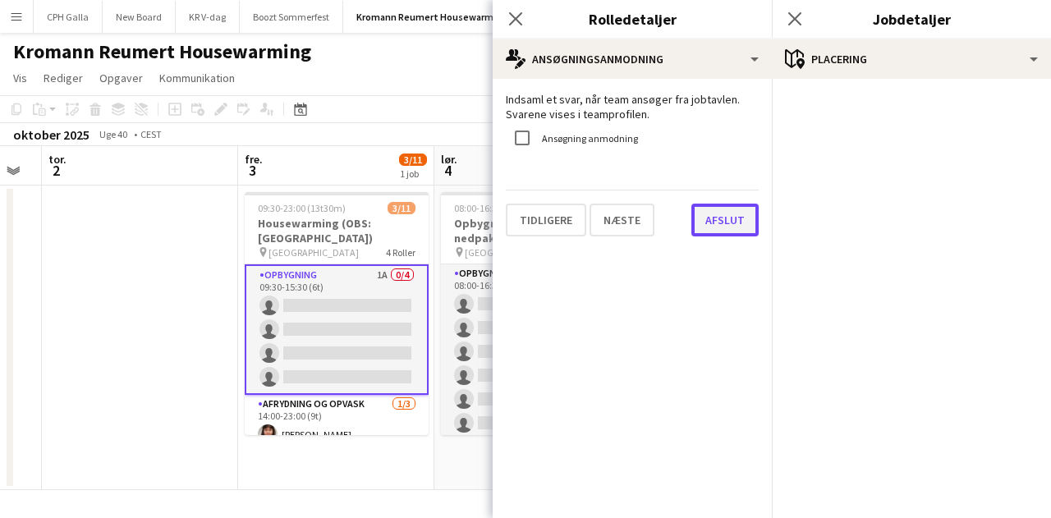
click at [703, 224] on button "Afslut" at bounding box center [724, 220] width 67 height 33
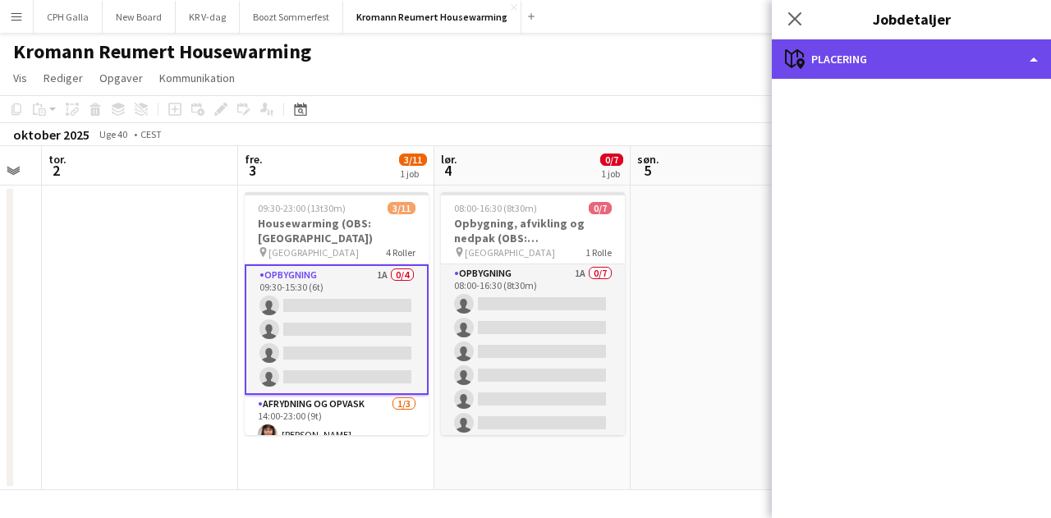
click at [806, 59] on div "maps-pin-1 Placering" at bounding box center [911, 58] width 279 height 39
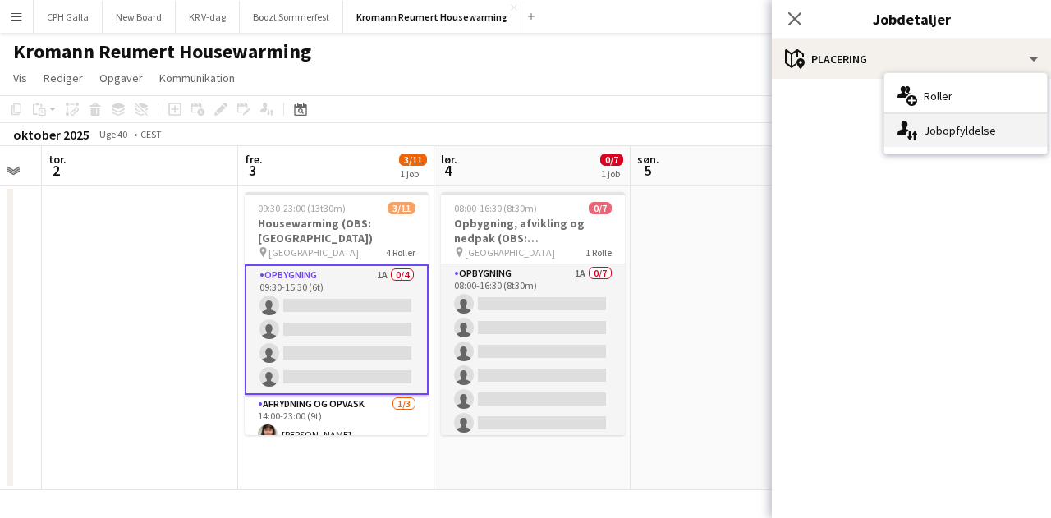
click at [939, 131] on div "single-neutral-actions-up-down Jobopfyldelse" at bounding box center [965, 130] width 163 height 33
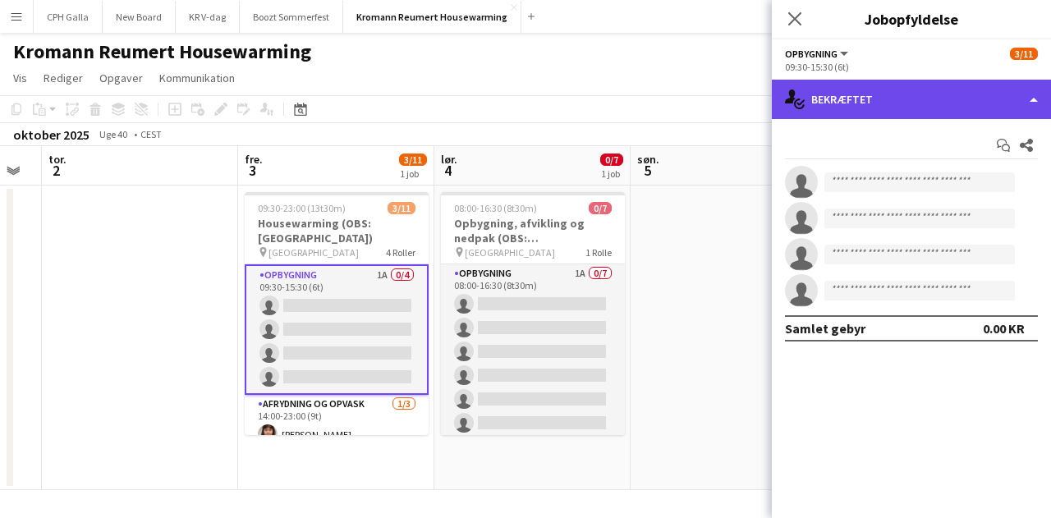
click at [909, 93] on div "single-neutral-actions-check-2 Bekræftet" at bounding box center [911, 99] width 279 height 39
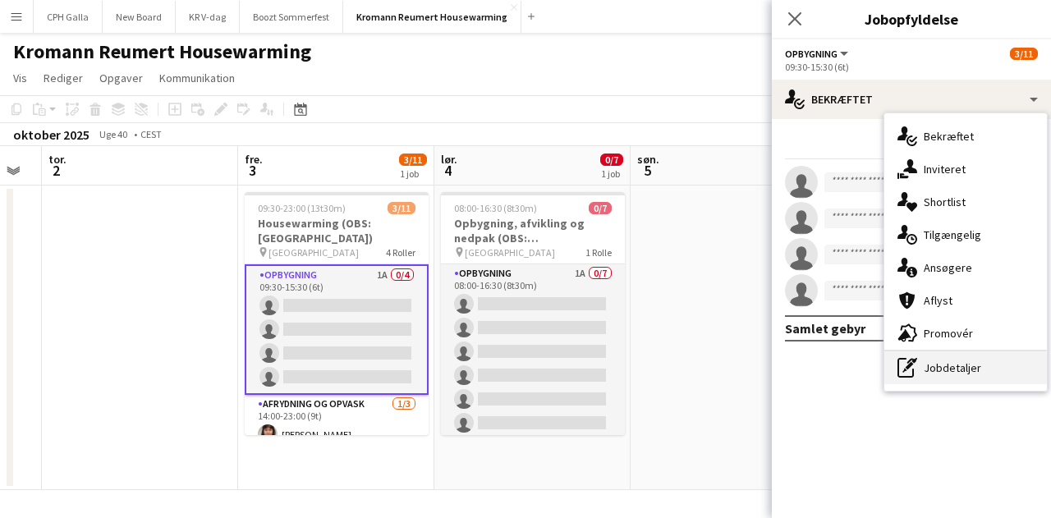
click at [956, 365] on div "pen-write Jobdetaljer" at bounding box center [965, 367] width 163 height 33
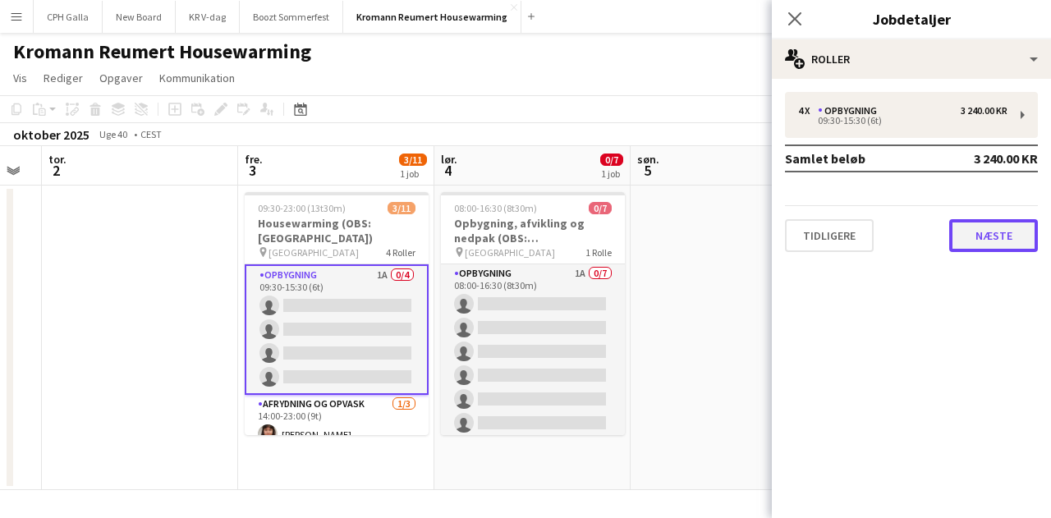
click at [998, 237] on button "Næste" at bounding box center [993, 235] width 89 height 33
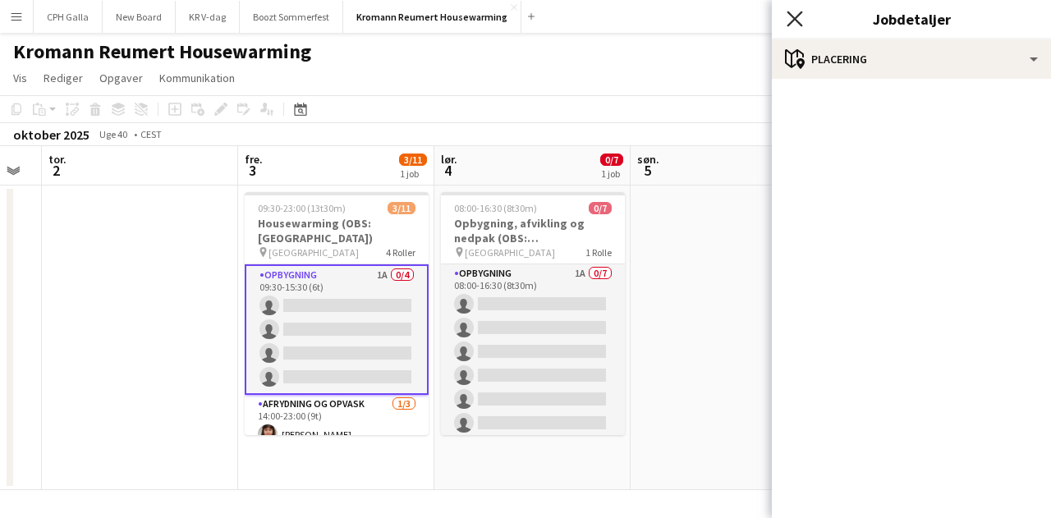
click at [801, 18] on icon "Luk pop-in" at bounding box center [795, 19] width 16 height 16
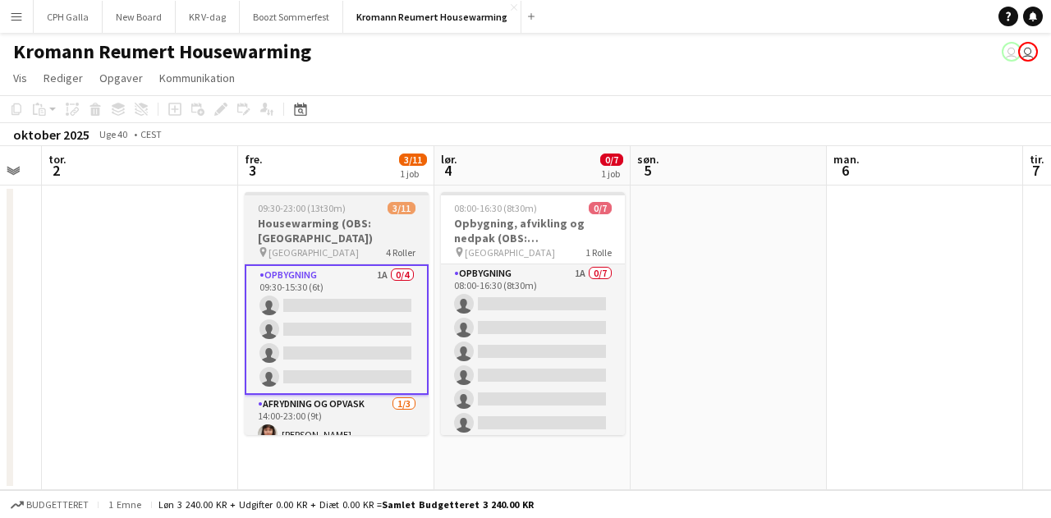
click at [360, 228] on h3 "Housewarming (OBS: [GEOGRAPHIC_DATA])" at bounding box center [337, 231] width 184 height 30
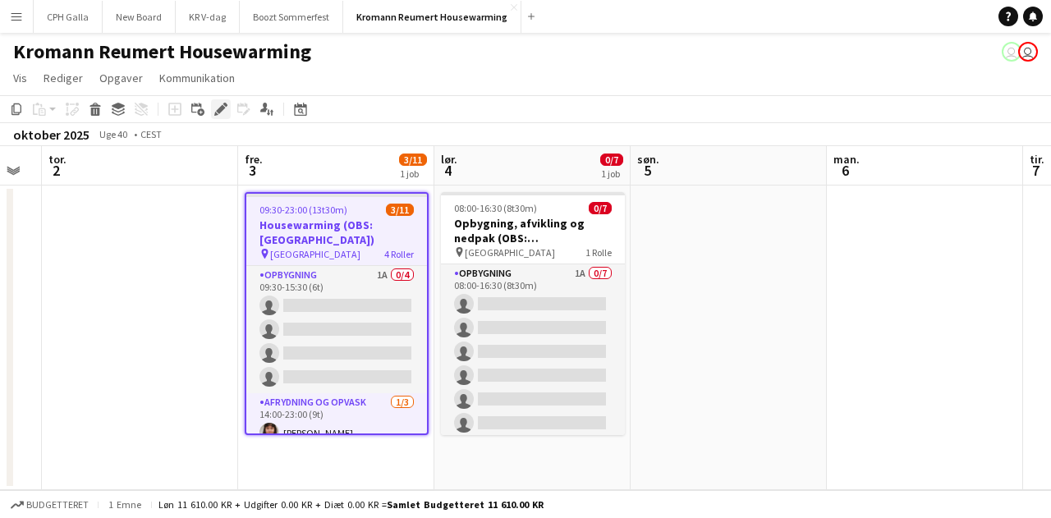
click at [225, 113] on icon "Rediger" at bounding box center [220, 109] width 13 height 13
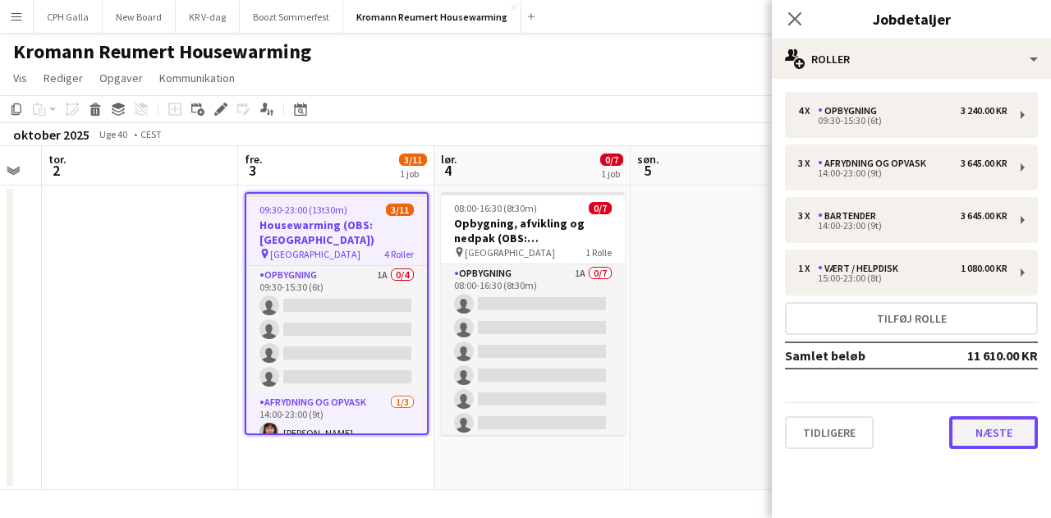
click at [958, 435] on button "Næste" at bounding box center [993, 432] width 89 height 33
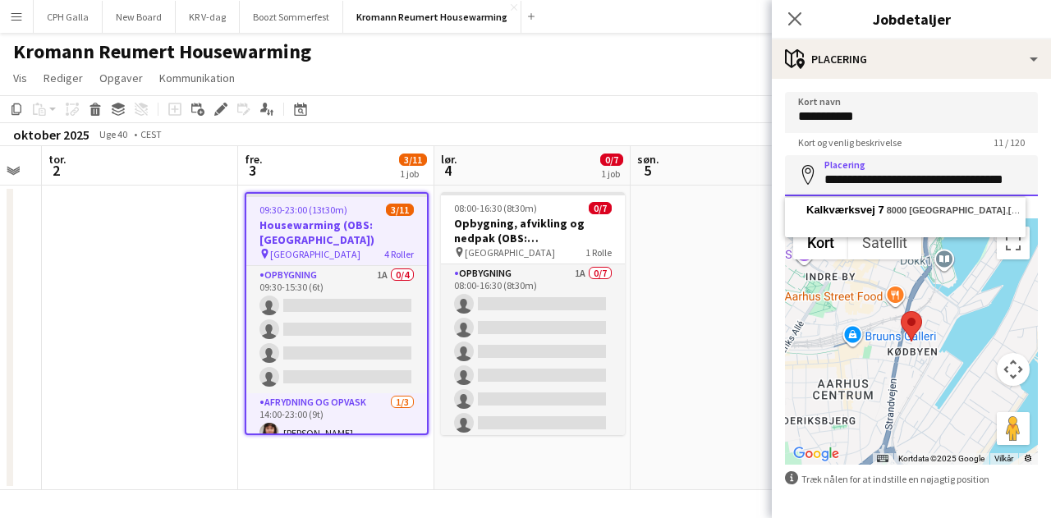
drag, startPoint x: 826, startPoint y: 183, endPoint x: 906, endPoint y: 182, distance: 80.5
click at [906, 182] on input "**********" at bounding box center [911, 175] width 253 height 41
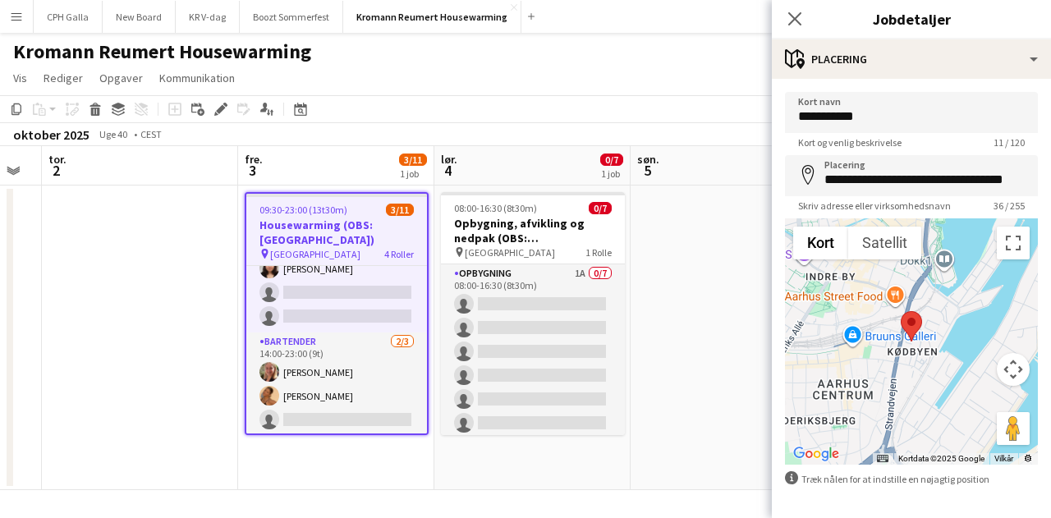
scroll to position [82, 0]
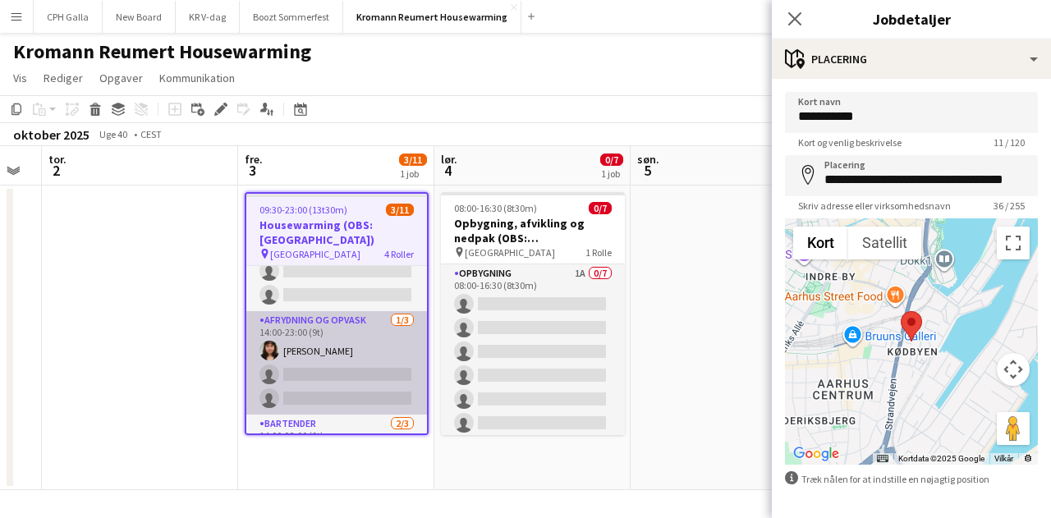
click at [346, 348] on app-card-role "Afrydning og opvask [DATE] 14:00-23:00 (9t) [PERSON_NAME] single-neutral-action…" at bounding box center [336, 362] width 181 height 103
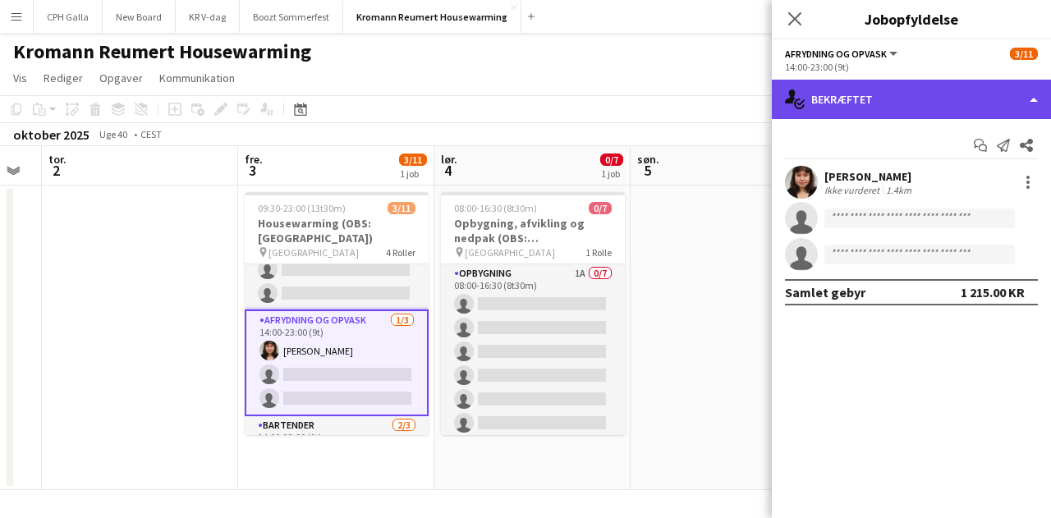
click at [882, 96] on div "single-neutral-actions-check-2 Bekræftet" at bounding box center [911, 99] width 279 height 39
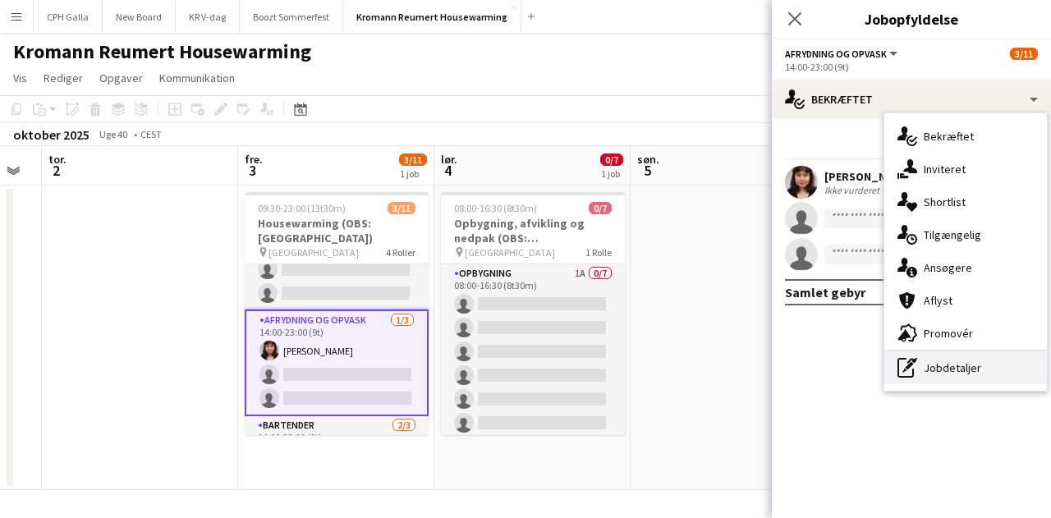
click at [934, 379] on div "pen-write Jobdetaljer" at bounding box center [965, 367] width 163 height 33
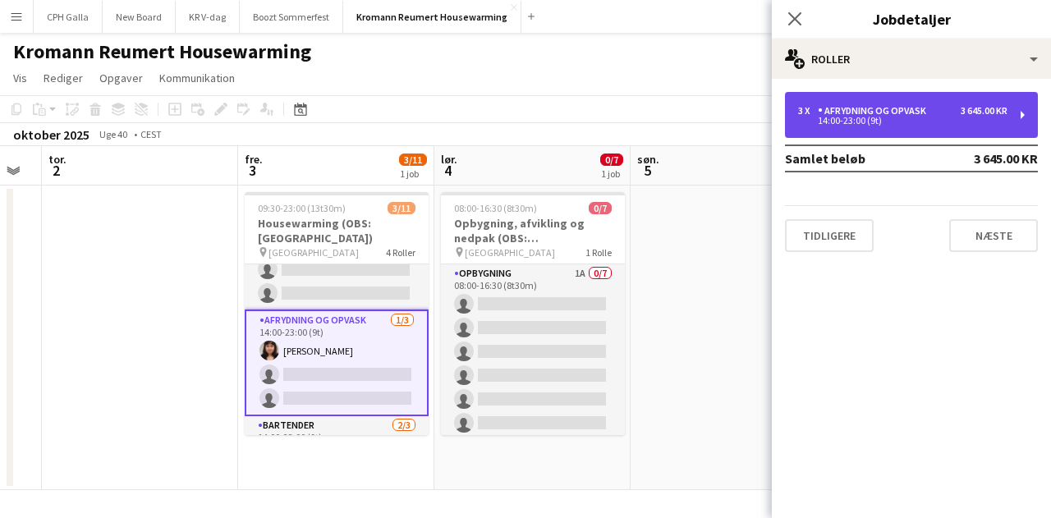
click at [886, 131] on div "3 x Afrydning og opvask 3 645.00 KR 14:00-23:00 (9t)" at bounding box center [911, 115] width 253 height 46
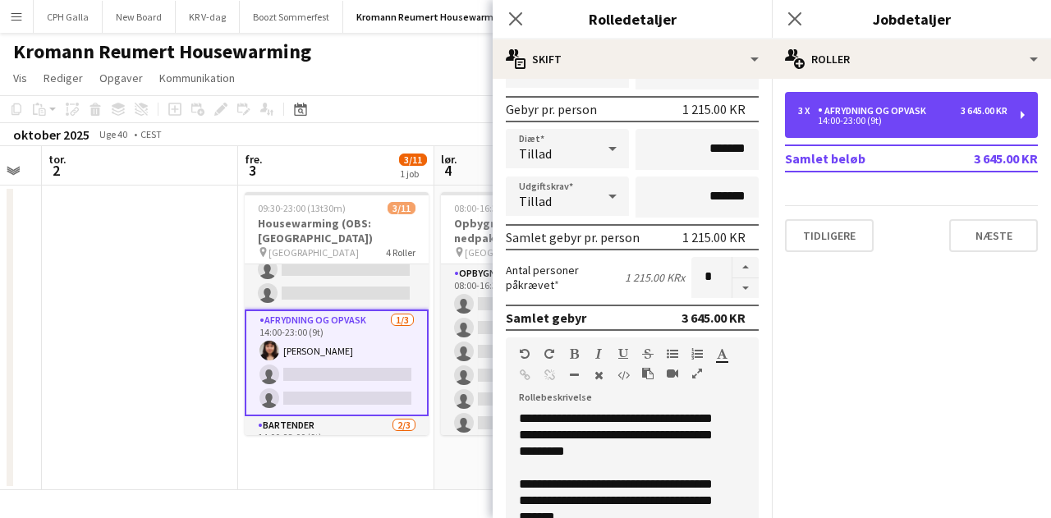
scroll to position [411, 0]
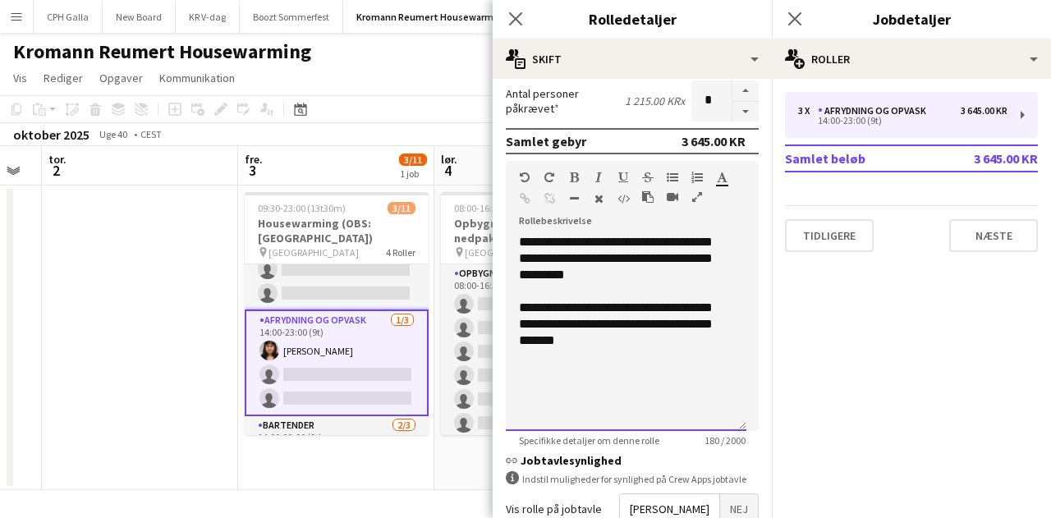
click at [604, 344] on div "**********" at bounding box center [626, 332] width 241 height 197
drag, startPoint x: 598, startPoint y: 344, endPoint x: 514, endPoint y: 234, distance: 138.3
click at [514, 234] on div "**********" at bounding box center [626, 332] width 241 height 197
click at [507, 24] on icon "Luk pop-in" at bounding box center [515, 19] width 16 height 16
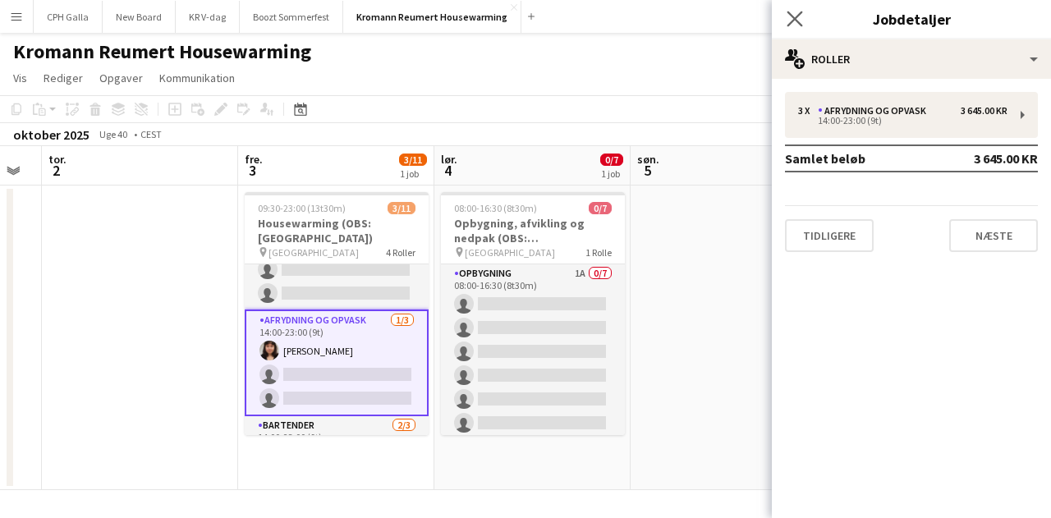
click at [803, 21] on app-icon "Luk pop-in" at bounding box center [795, 19] width 24 height 24
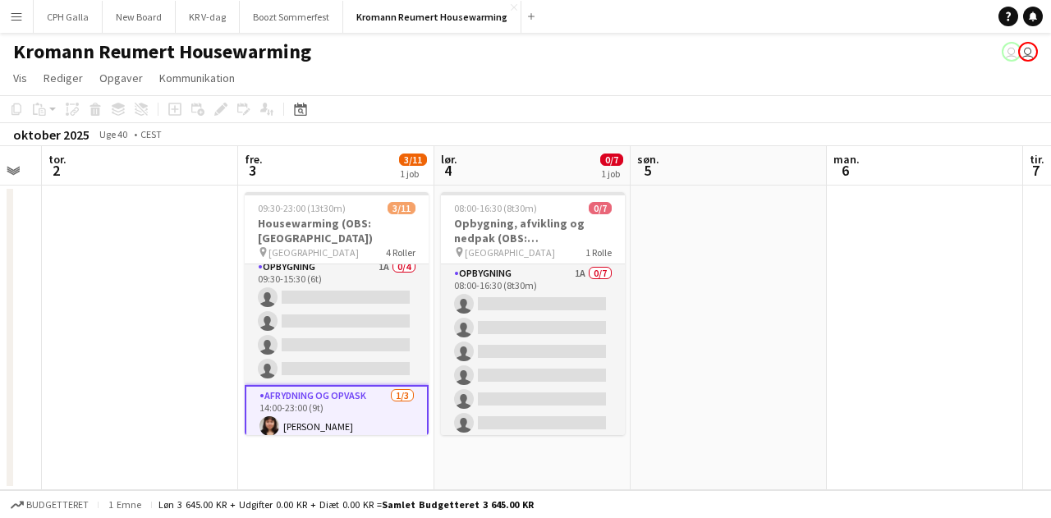
scroll to position [0, 0]
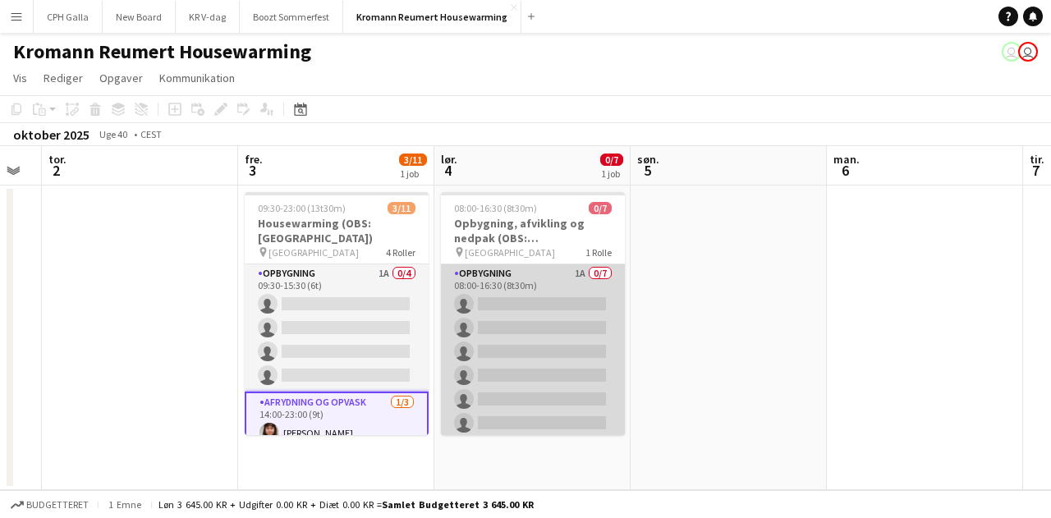
click at [555, 356] on app-card-role "Opbygning 1A 0/7 08:00-16:30 (8t30m) single-neutral-actions single-neutral-acti…" at bounding box center [533, 363] width 184 height 199
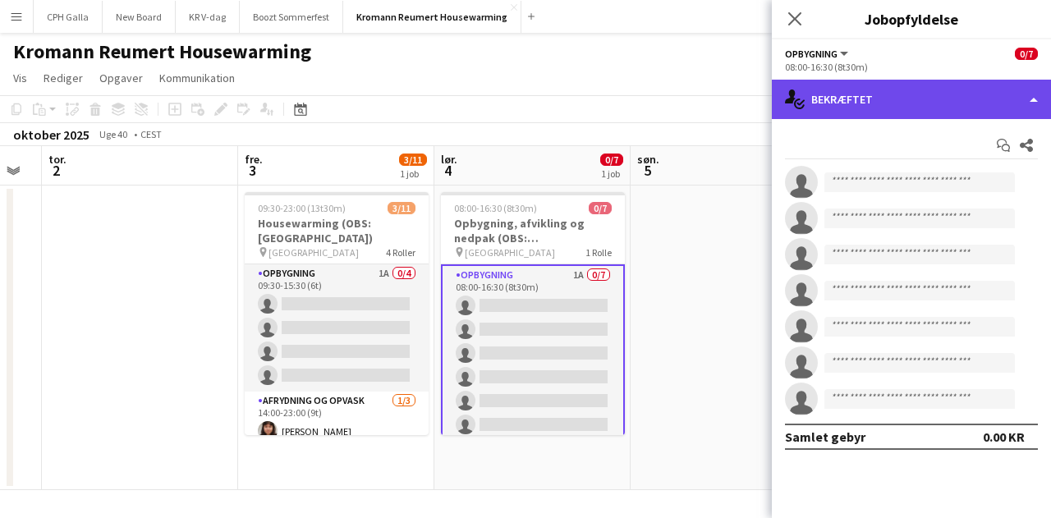
click at [844, 108] on div "single-neutral-actions-check-2 Bekræftet" at bounding box center [911, 99] width 279 height 39
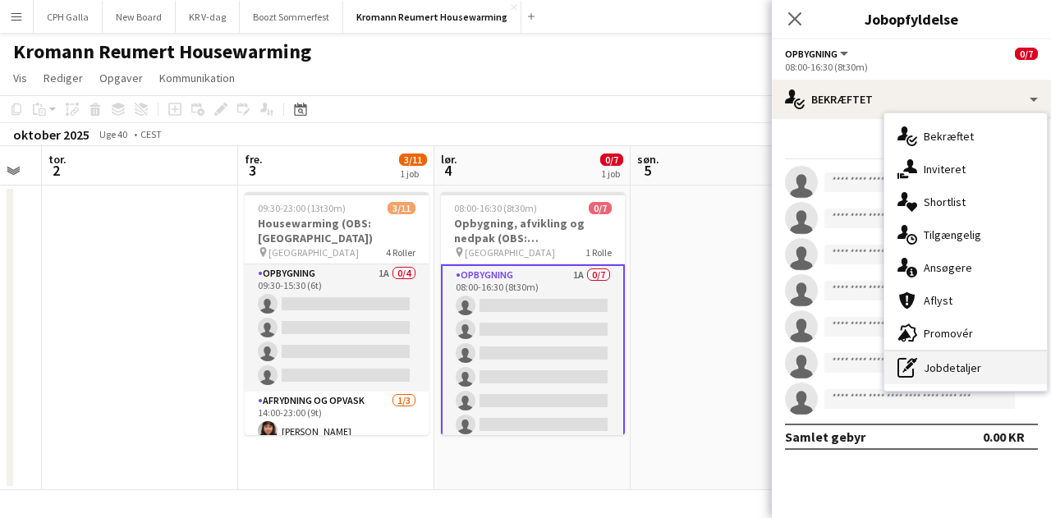
click at [920, 368] on div "pen-write Jobdetaljer" at bounding box center [965, 367] width 163 height 33
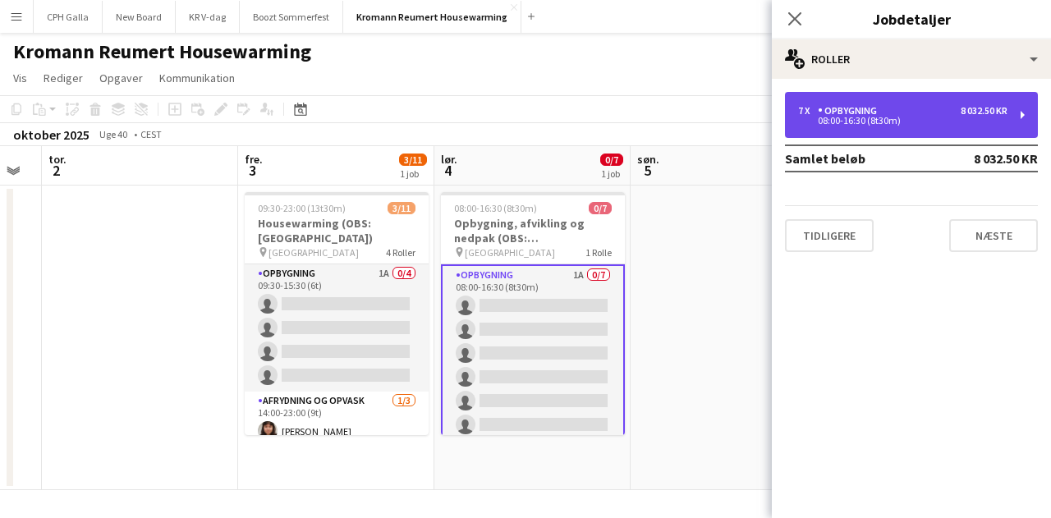
click at [850, 96] on div "7 x Opbygning 8 032.50 KR 08:00-16:30 (8t30m)" at bounding box center [911, 115] width 253 height 46
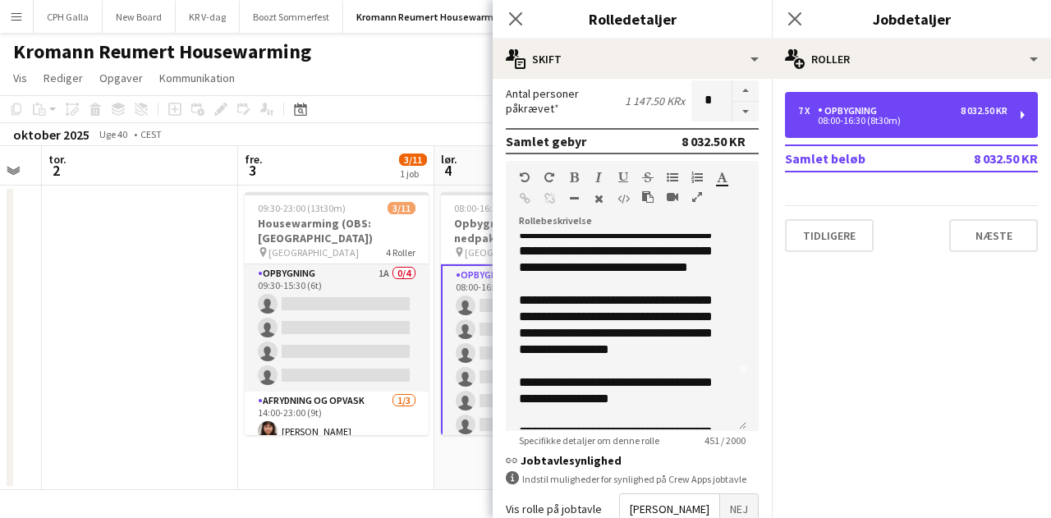
scroll to position [82, 0]
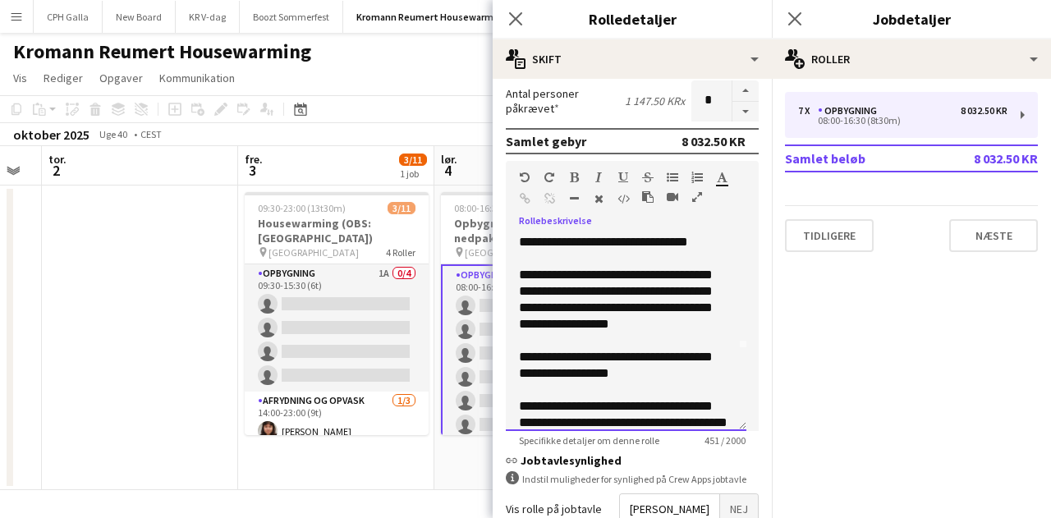
click at [698, 308] on div "**********" at bounding box center [626, 332] width 241 height 197
click at [635, 360] on div "**********" at bounding box center [626, 332] width 241 height 197
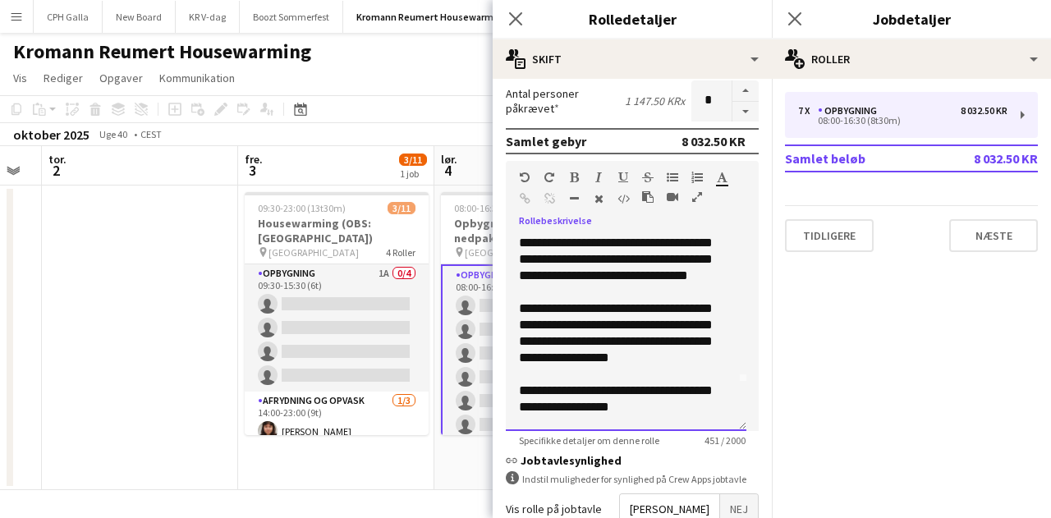
scroll to position [0, 0]
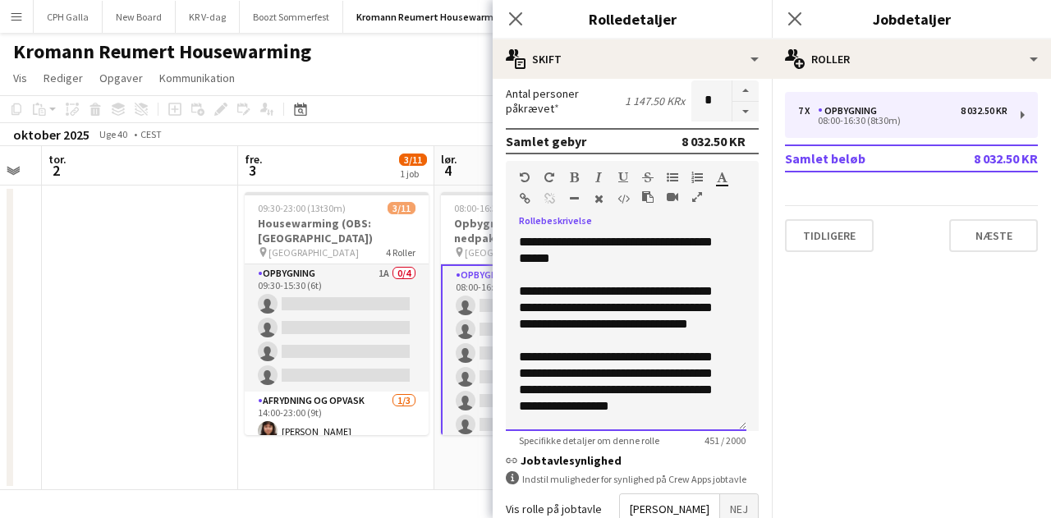
drag, startPoint x: 578, startPoint y: 410, endPoint x: 514, endPoint y: 221, distance: 199.4
click at [514, 221] on div "**********" at bounding box center [632, 296] width 253 height 270
